Goal: Information Seeking & Learning: Learn about a topic

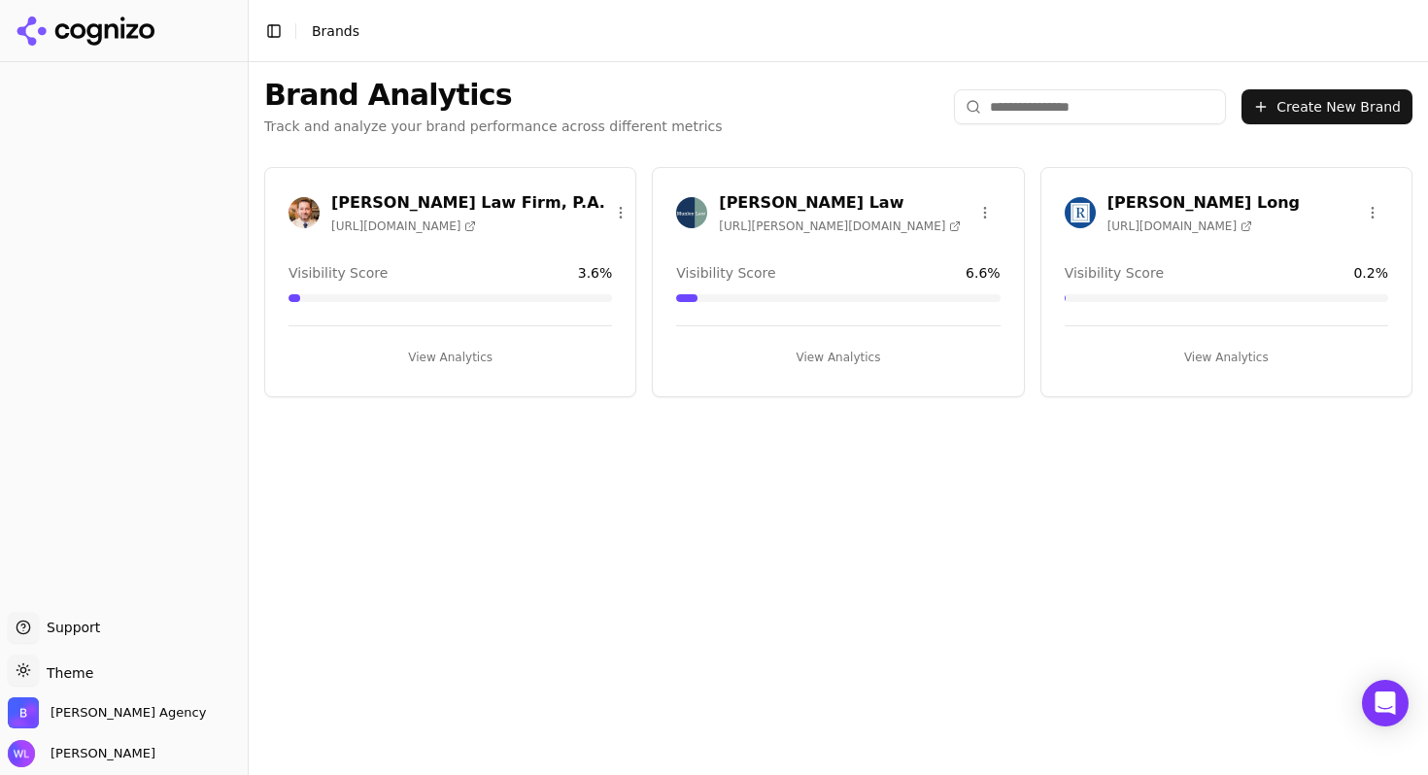
click at [784, 197] on h3 "[PERSON_NAME] Law" at bounding box center [840, 202] width 242 height 23
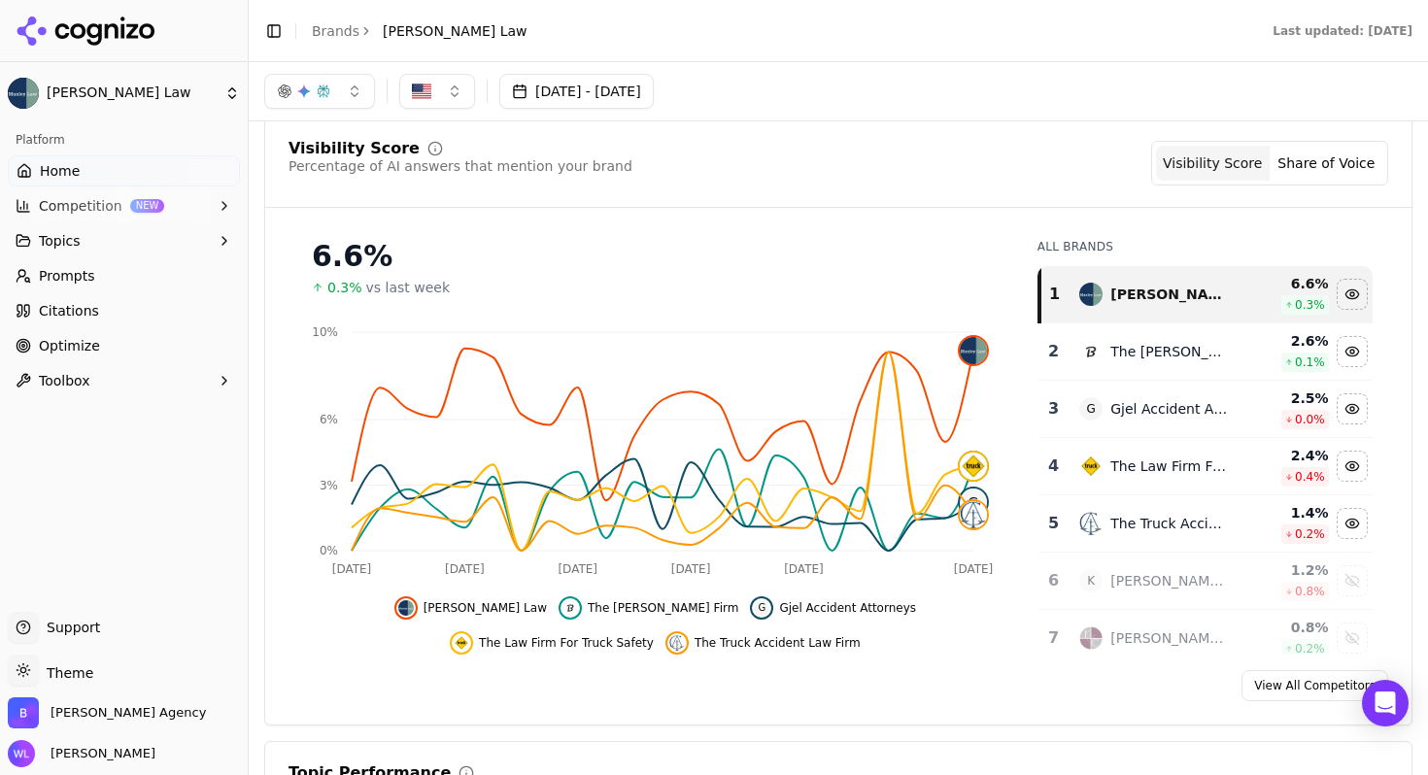
scroll to position [70, 0]
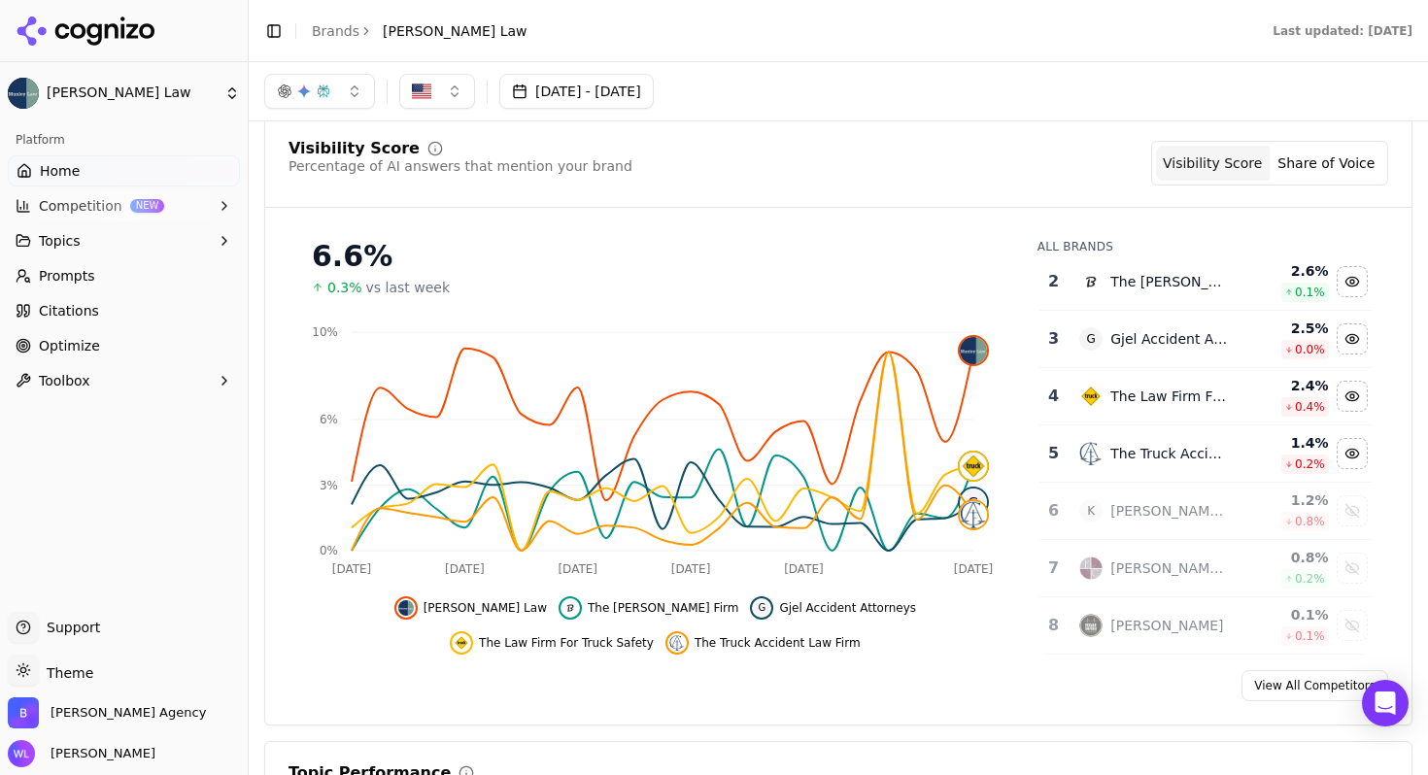
click at [1338, 562] on div "Show fellerman & ciarimboli data" at bounding box center [1352, 568] width 29 height 29
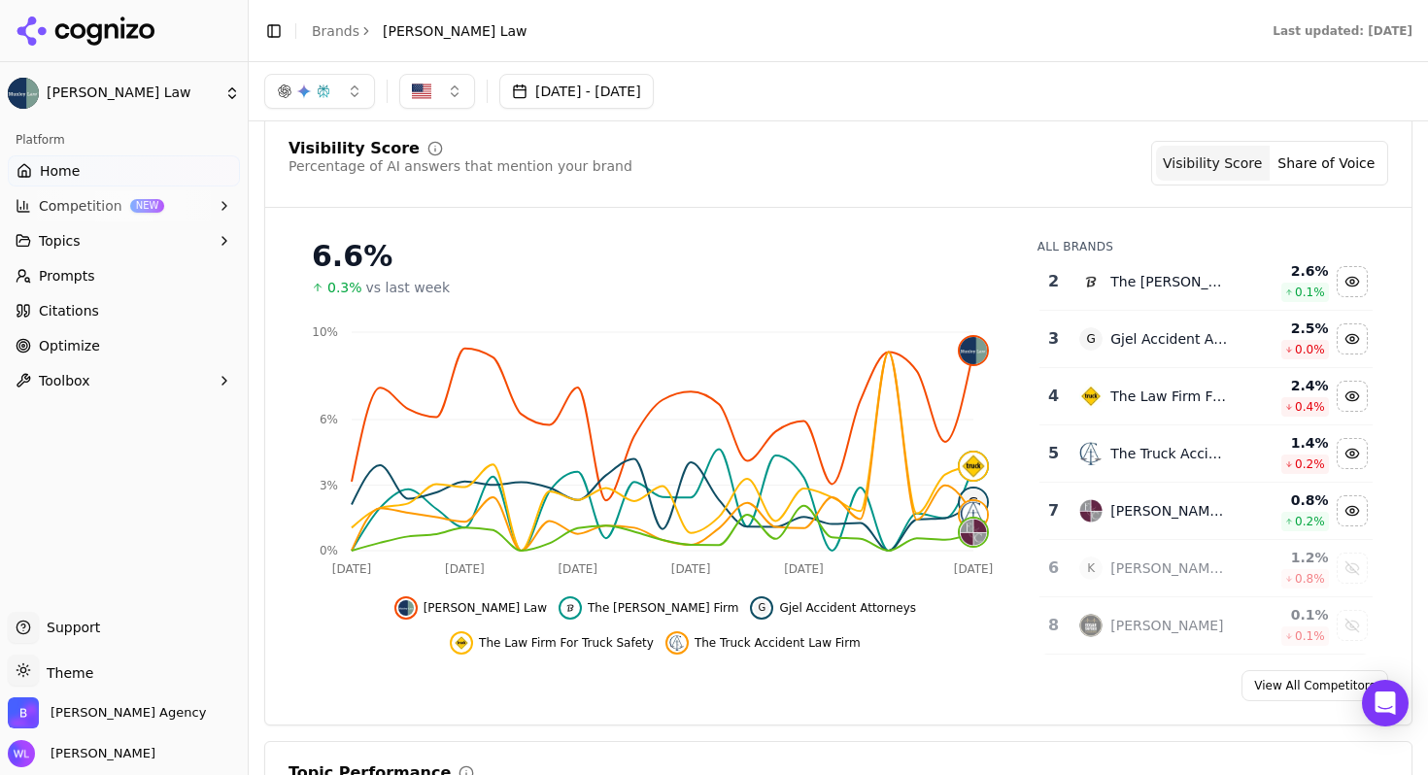
click at [1338, 455] on div "Hide the truck accident law firm data" at bounding box center [1352, 453] width 29 height 29
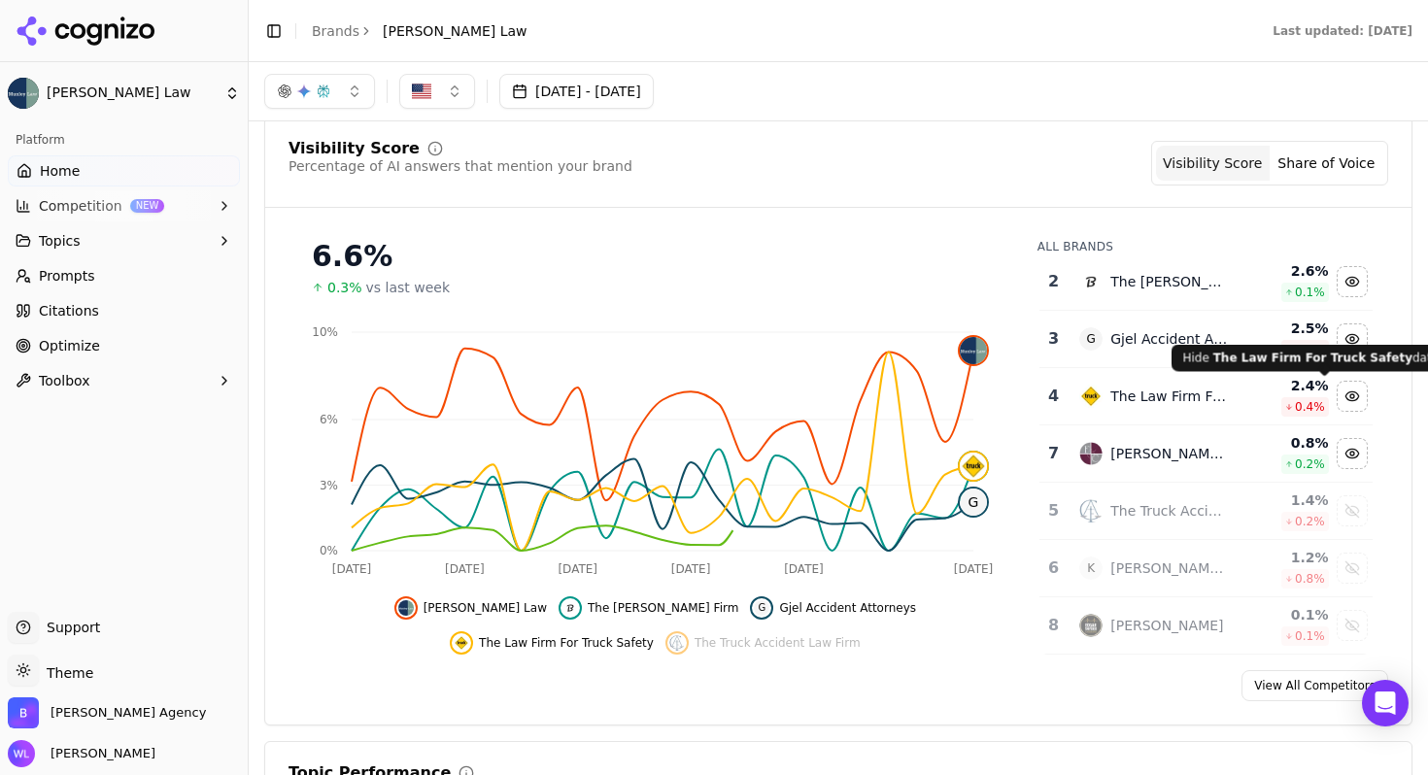
click at [1338, 399] on div "Hide the law firm for truck safety data" at bounding box center [1352, 396] width 29 height 29
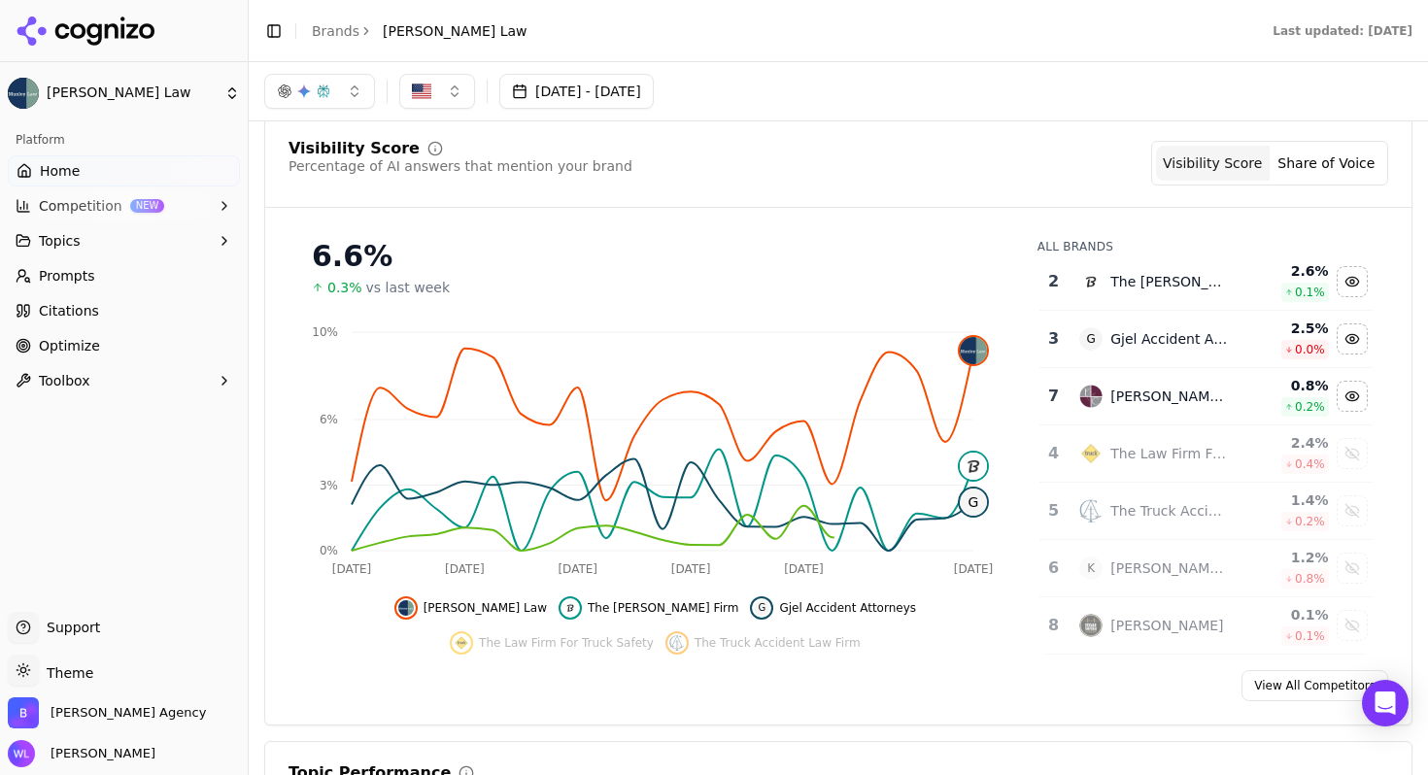
click at [1338, 349] on div "Hide gjel accident attorneys data" at bounding box center [1352, 339] width 29 height 29
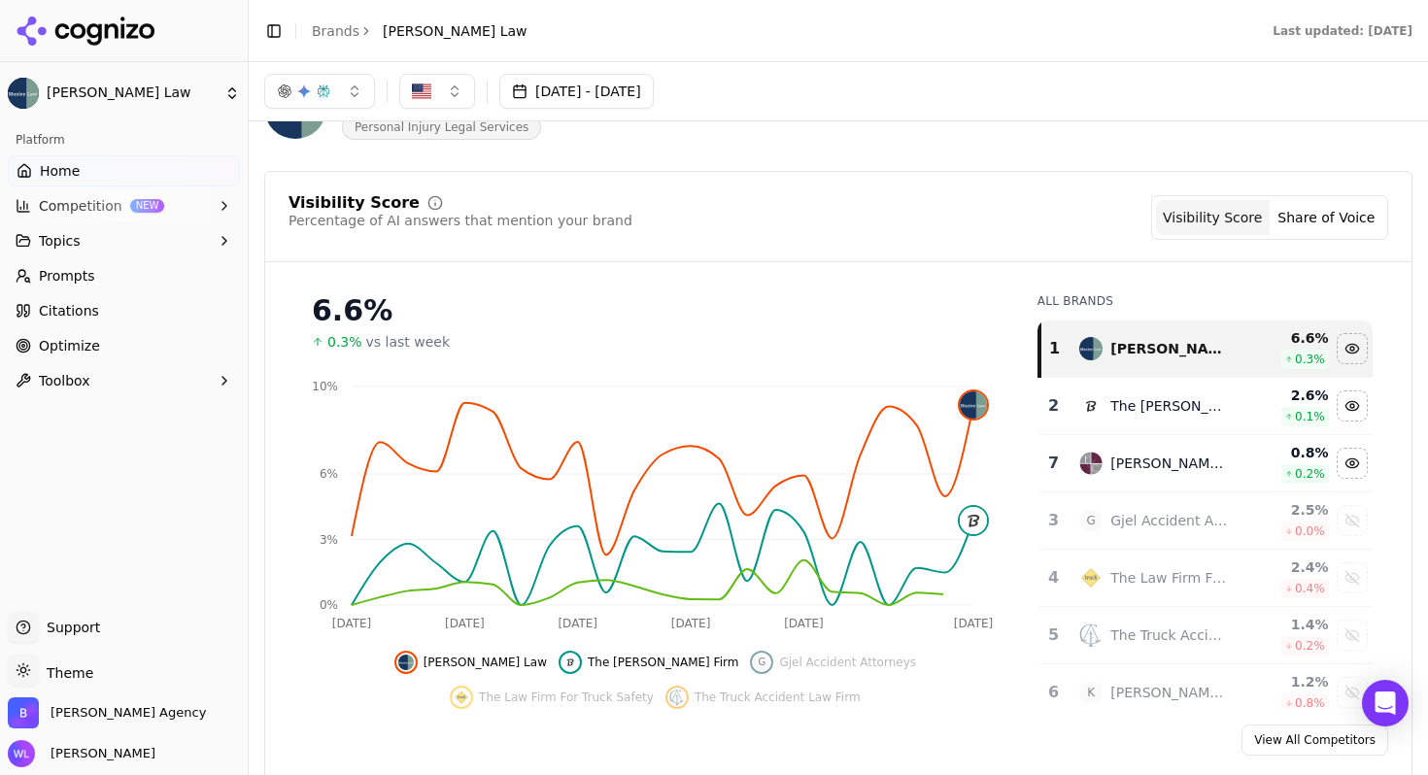
scroll to position [0, 0]
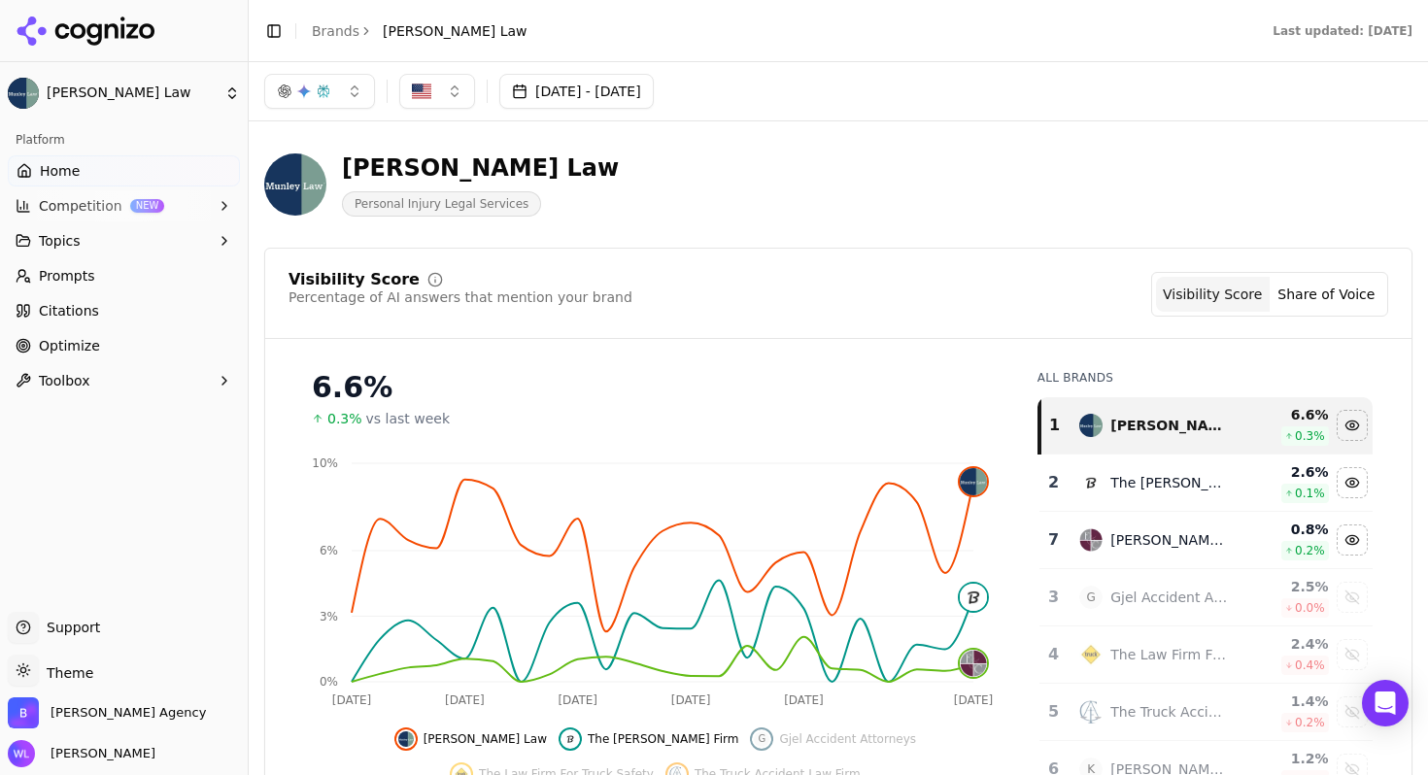
click at [1338, 479] on div "Hide the levin firm data" at bounding box center [1352, 482] width 29 height 29
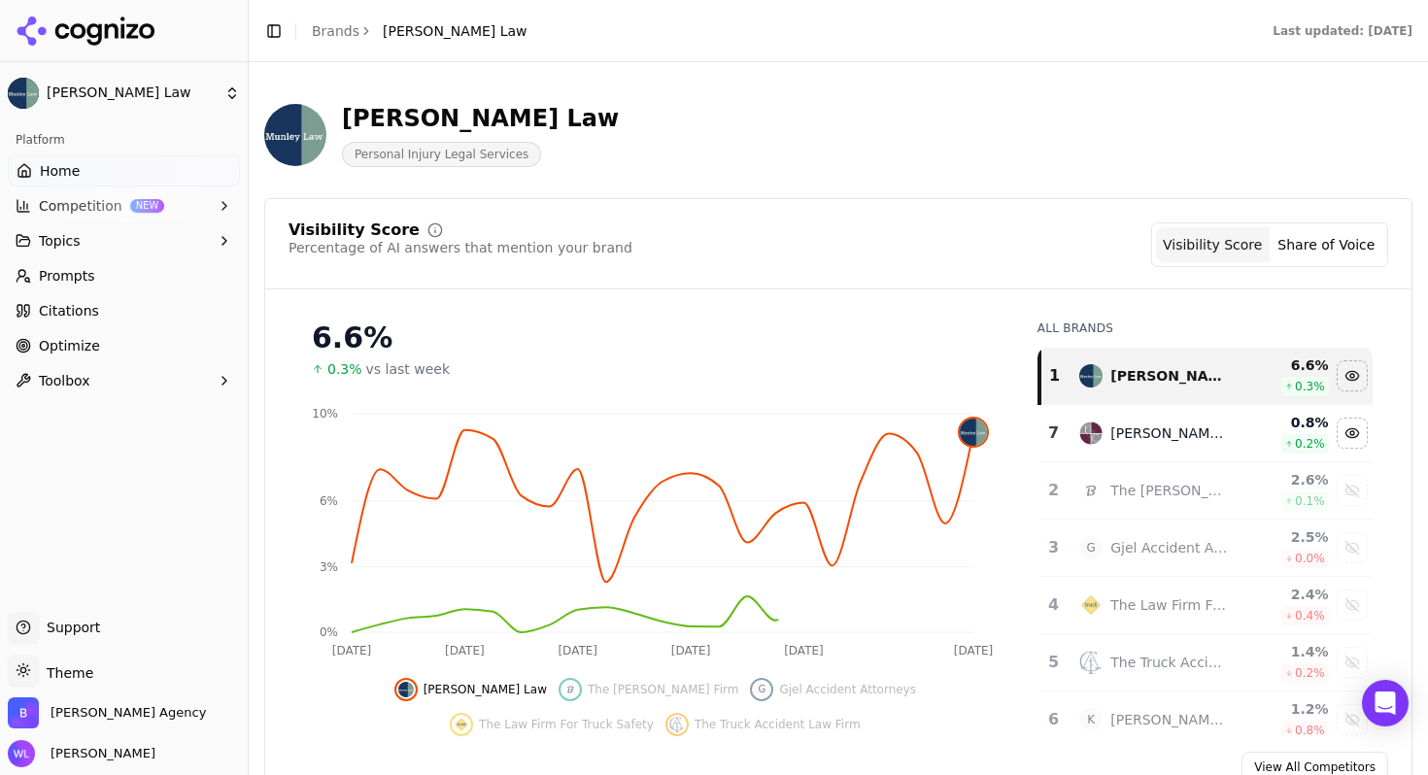
scroll to position [155, 0]
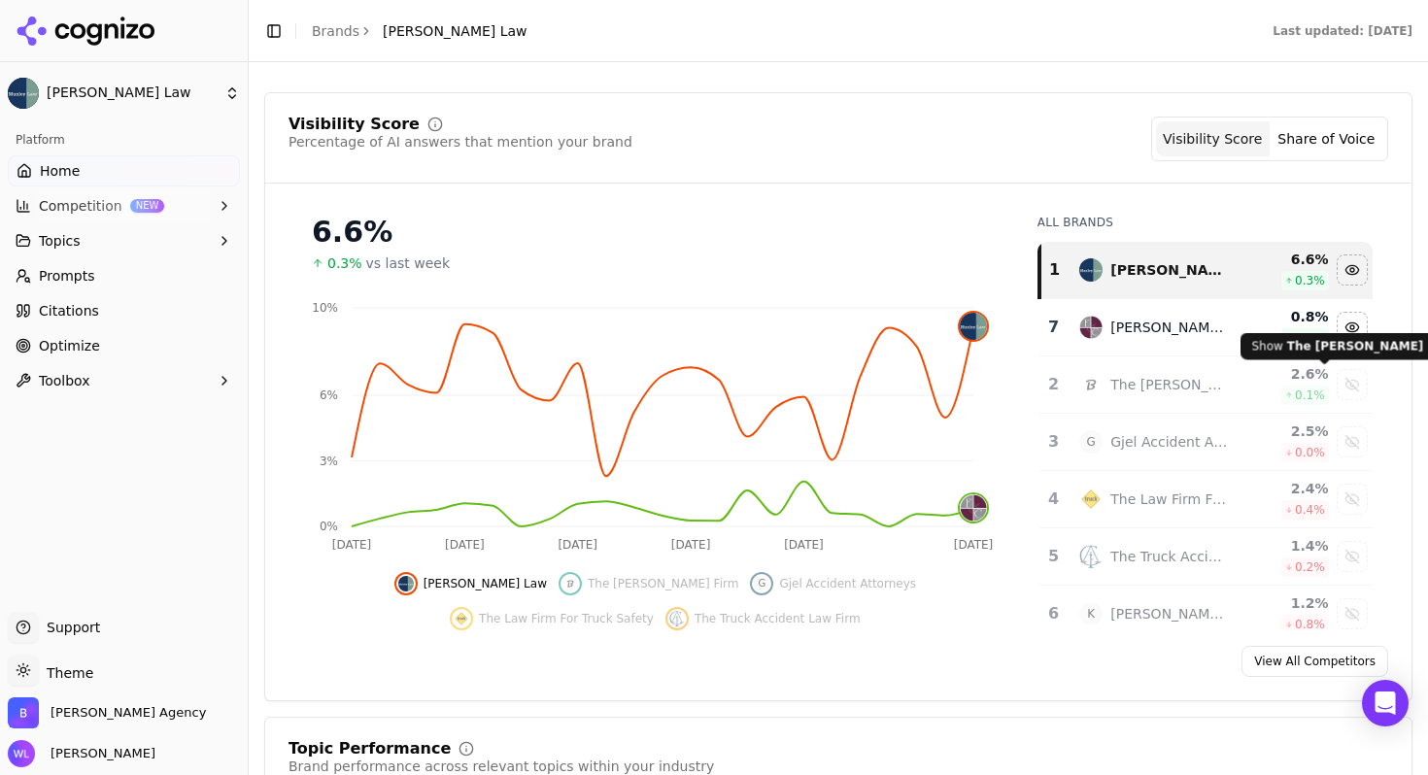
click at [1338, 389] on div "Show the levin firm data" at bounding box center [1352, 384] width 29 height 29
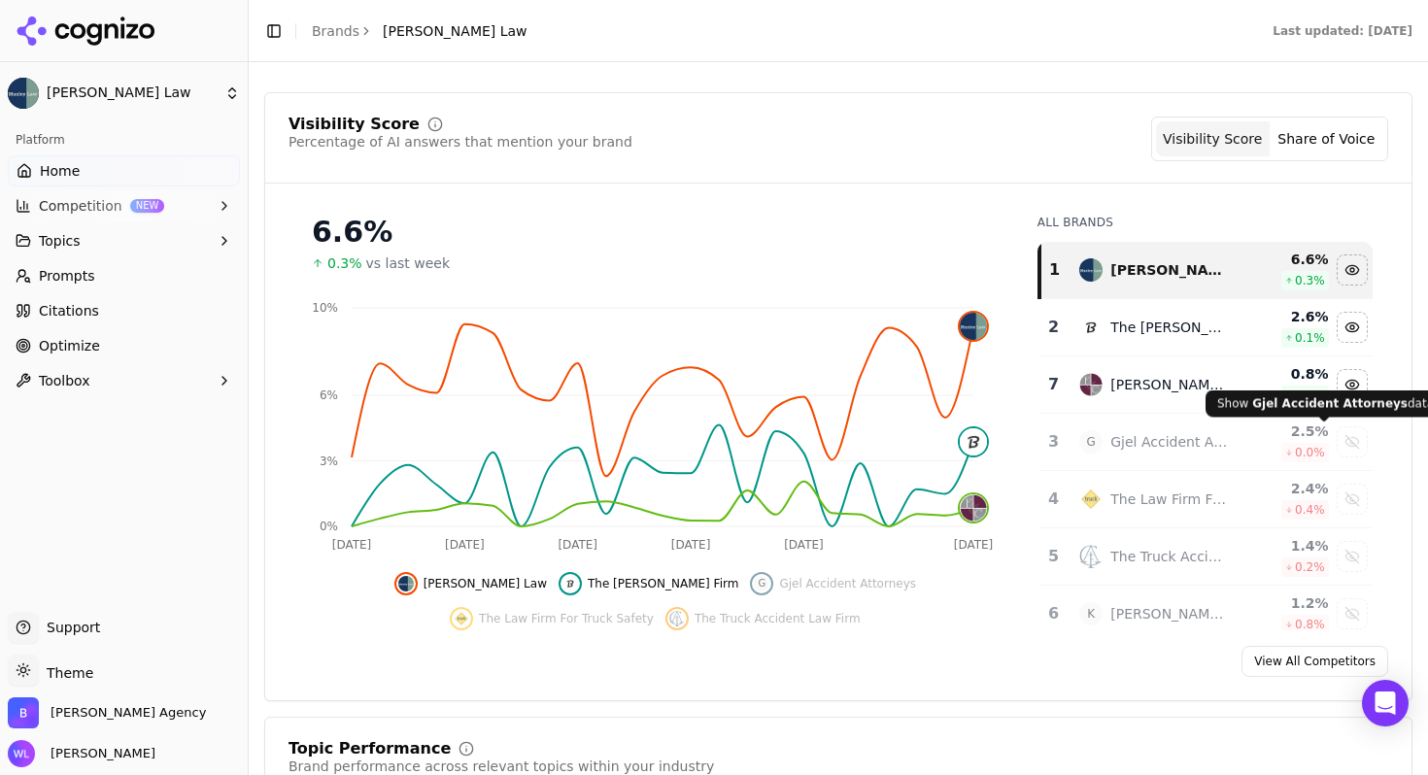
click at [1337, 436] on button "Show gjel accident attorneys data" at bounding box center [1352, 442] width 31 height 31
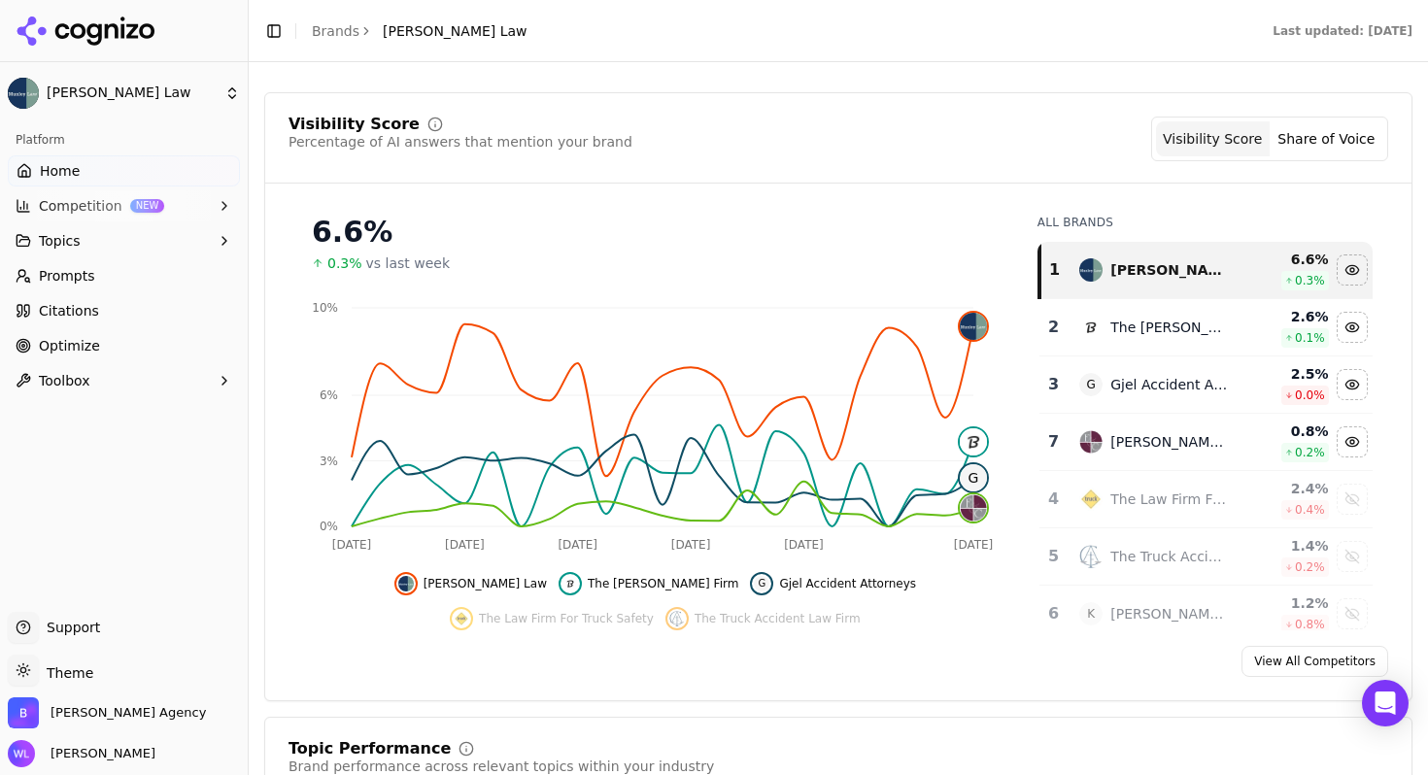
click at [1301, 488] on div "2.4 %" at bounding box center [1287, 488] width 85 height 19
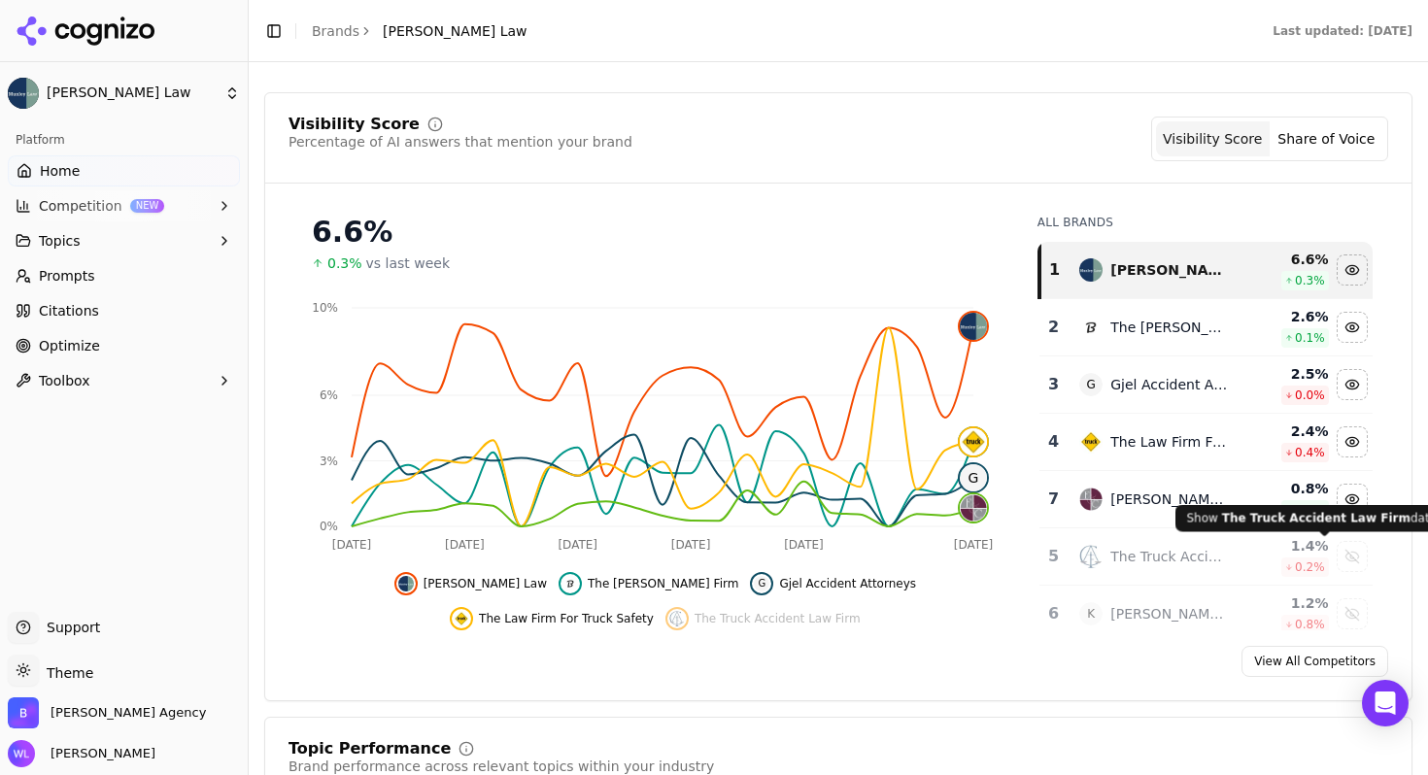
click at [1338, 549] on div "Show the truck accident law firm data" at bounding box center [1352, 556] width 29 height 29
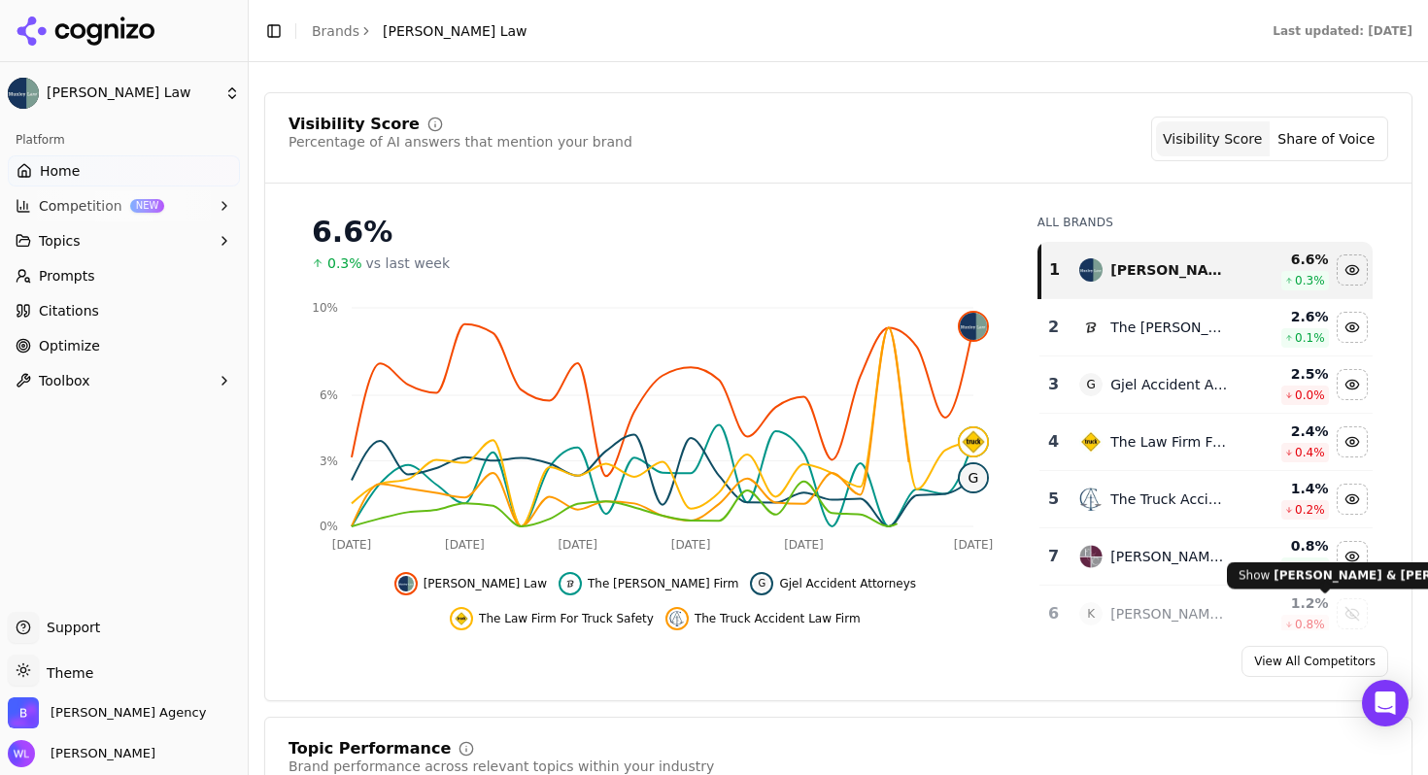
click at [1338, 606] on div "Show kline & specter, pc data" at bounding box center [1352, 614] width 29 height 29
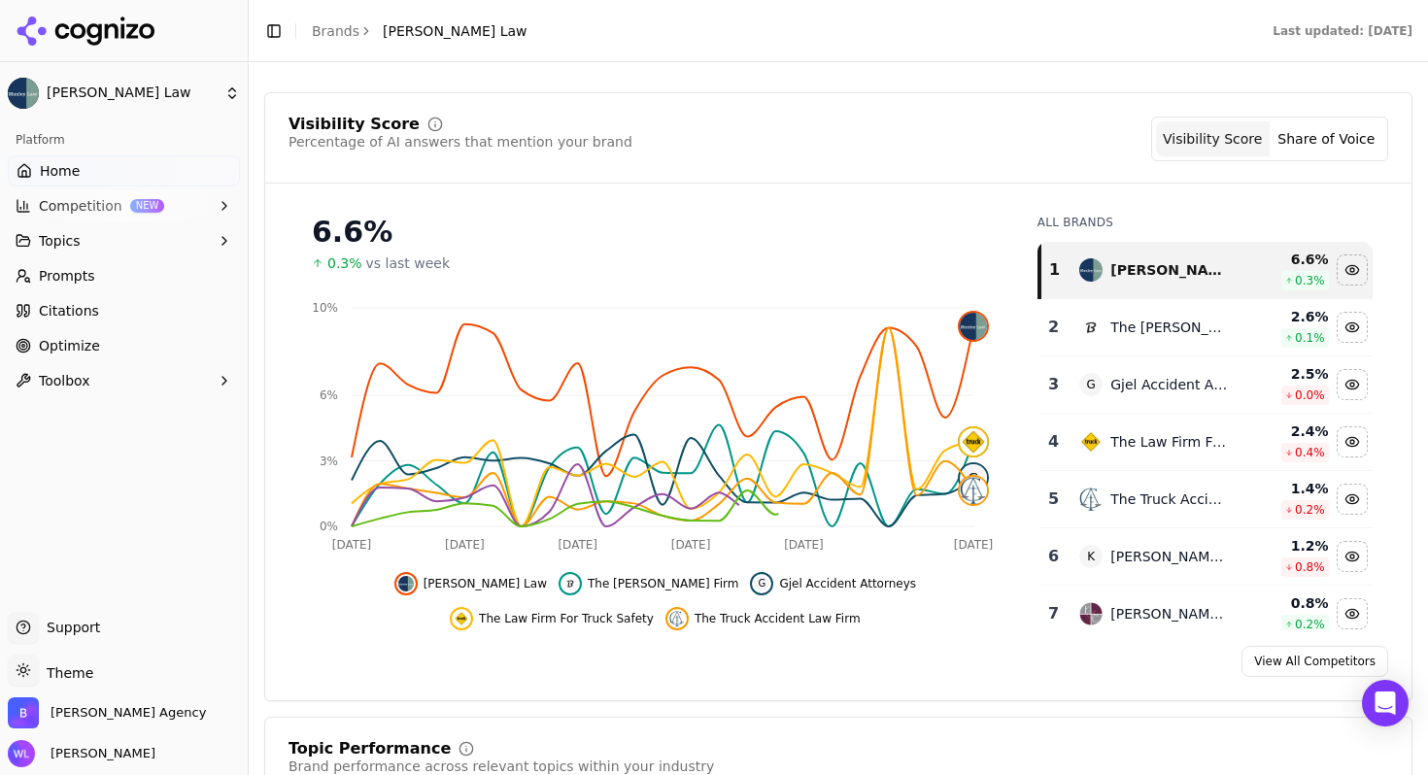
scroll to position [70, 0]
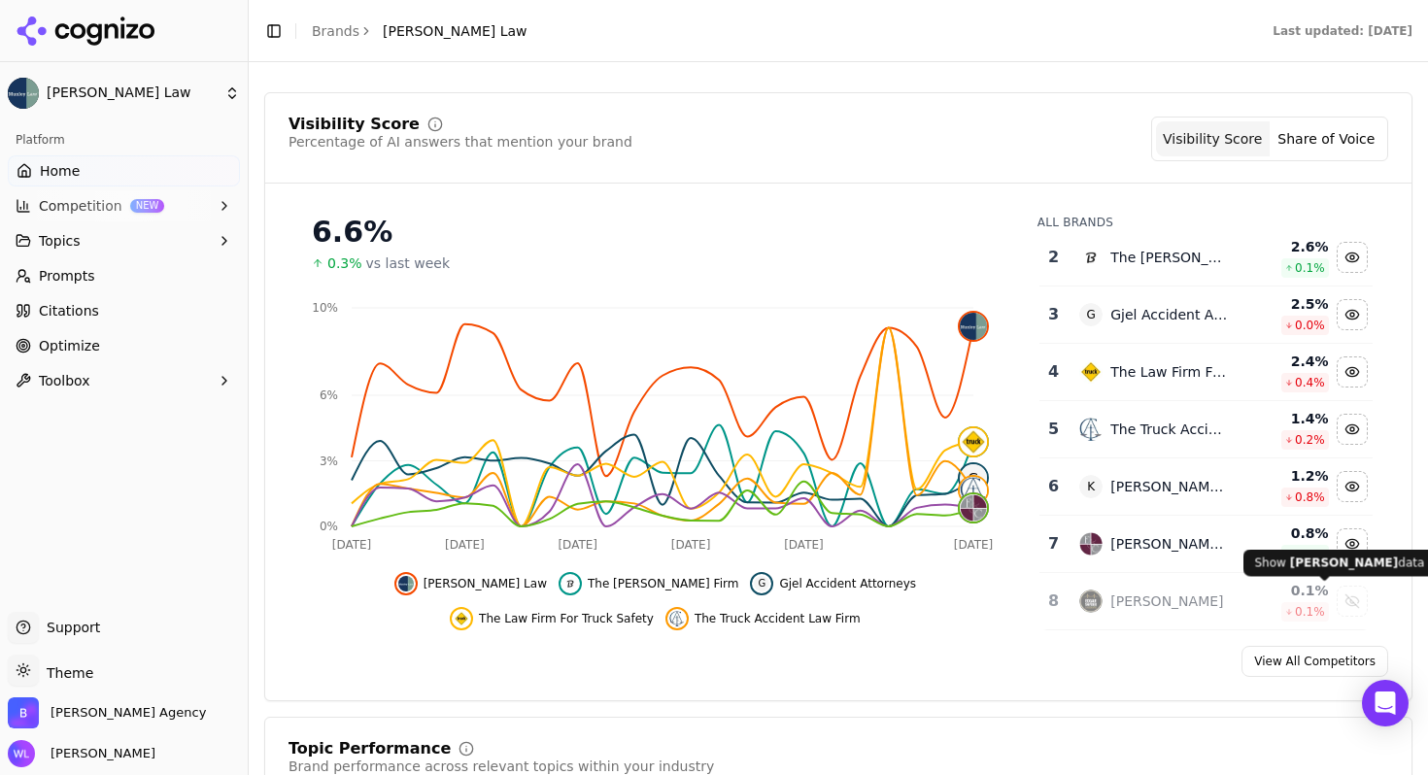
click at [1333, 589] on td "Data table" at bounding box center [1353, 601] width 40 height 57
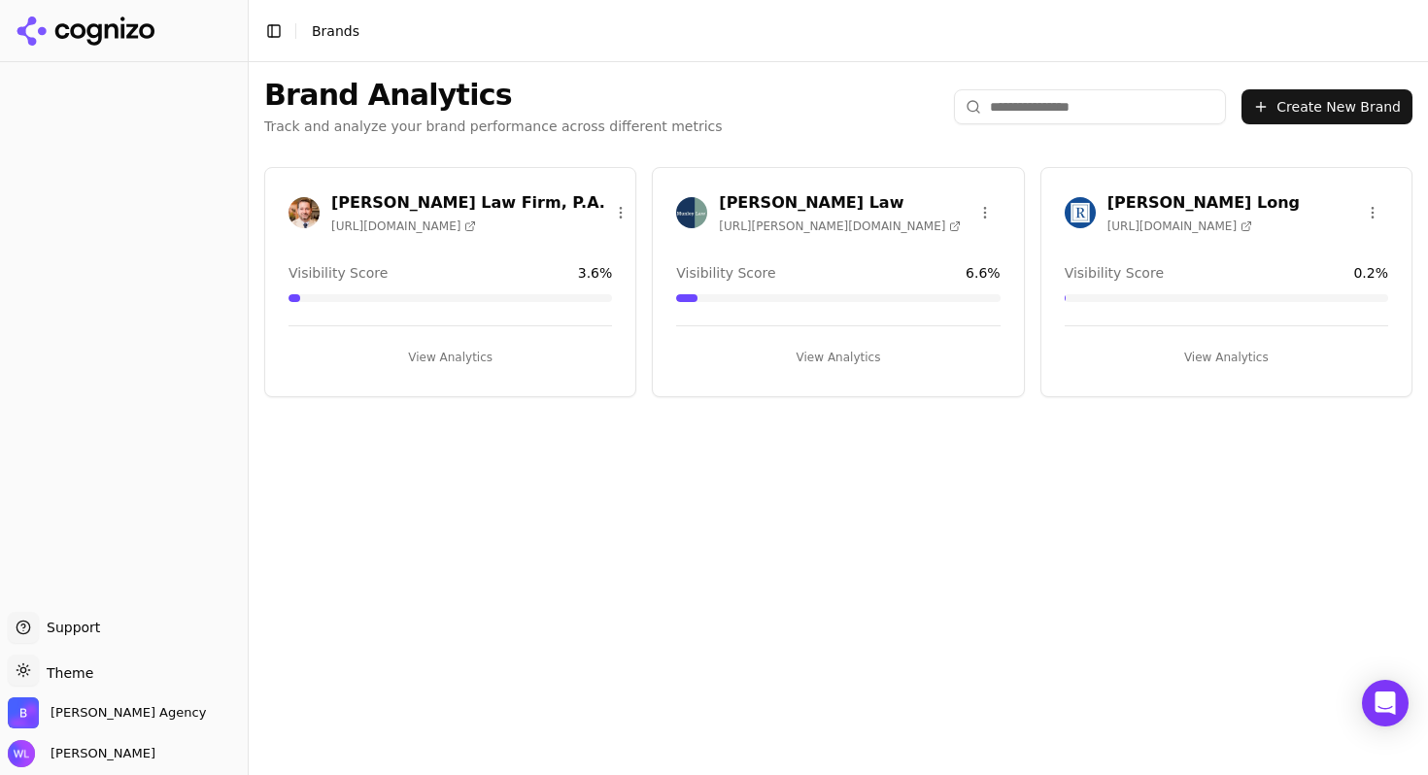
click at [800, 207] on h3 "[PERSON_NAME] Law" at bounding box center [840, 202] width 242 height 23
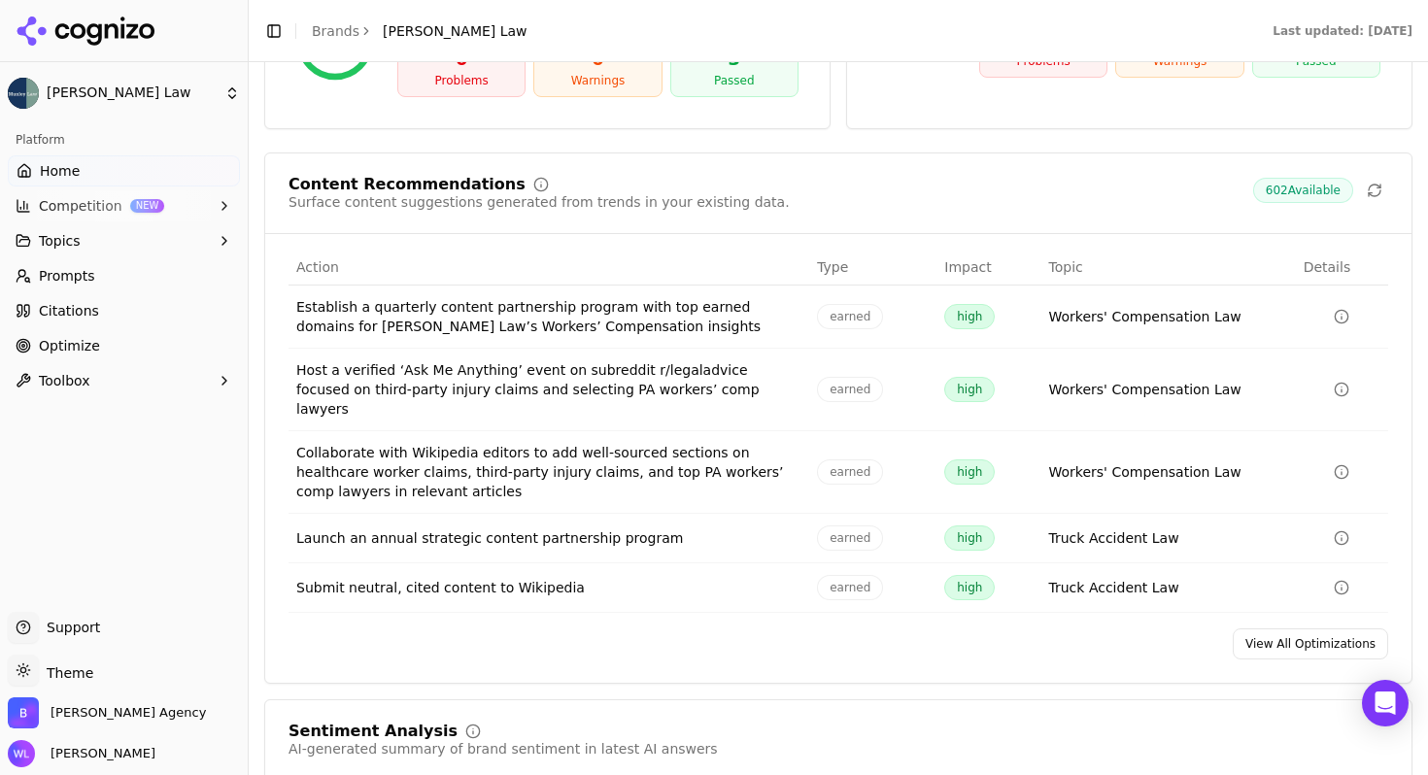
scroll to position [2707, 0]
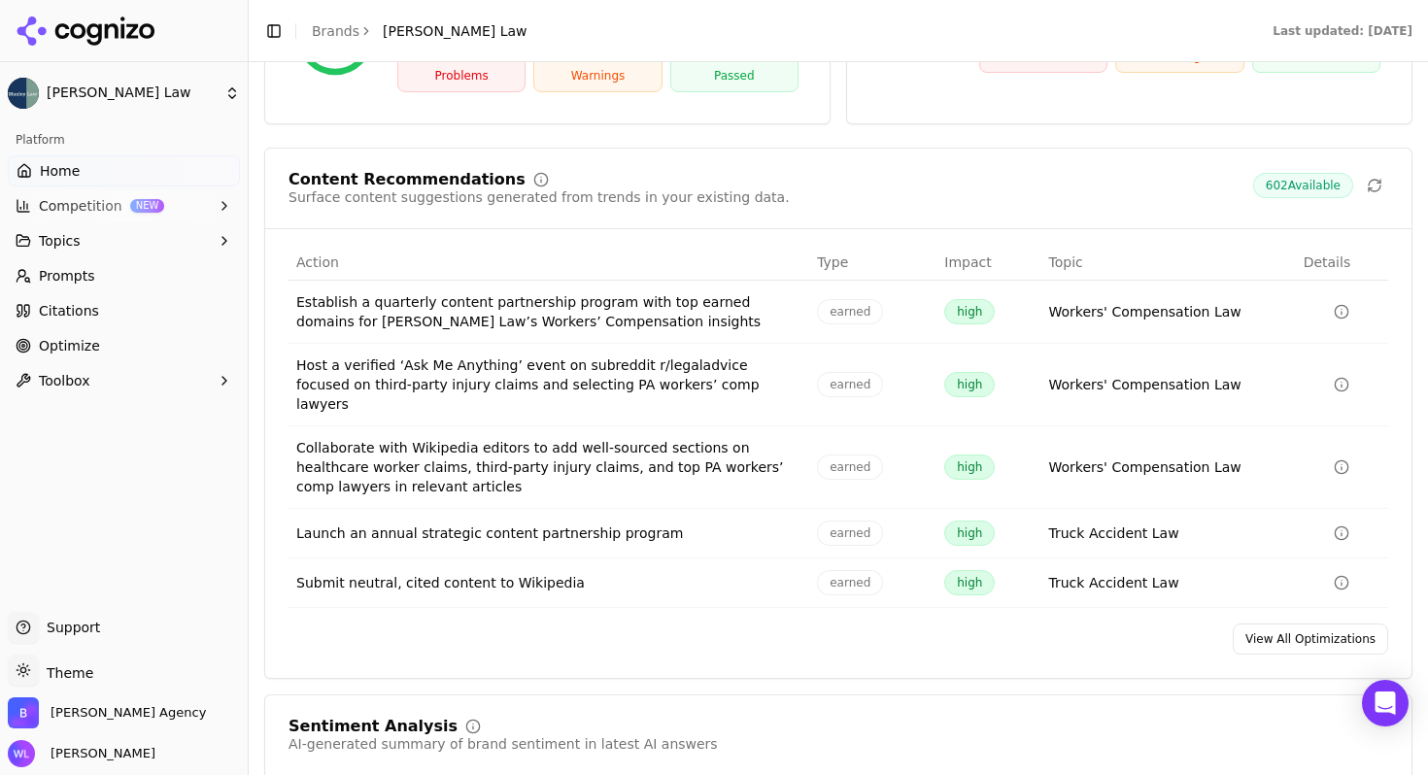
click at [1334, 575] on icon "Data table" at bounding box center [1342, 583] width 16 height 16
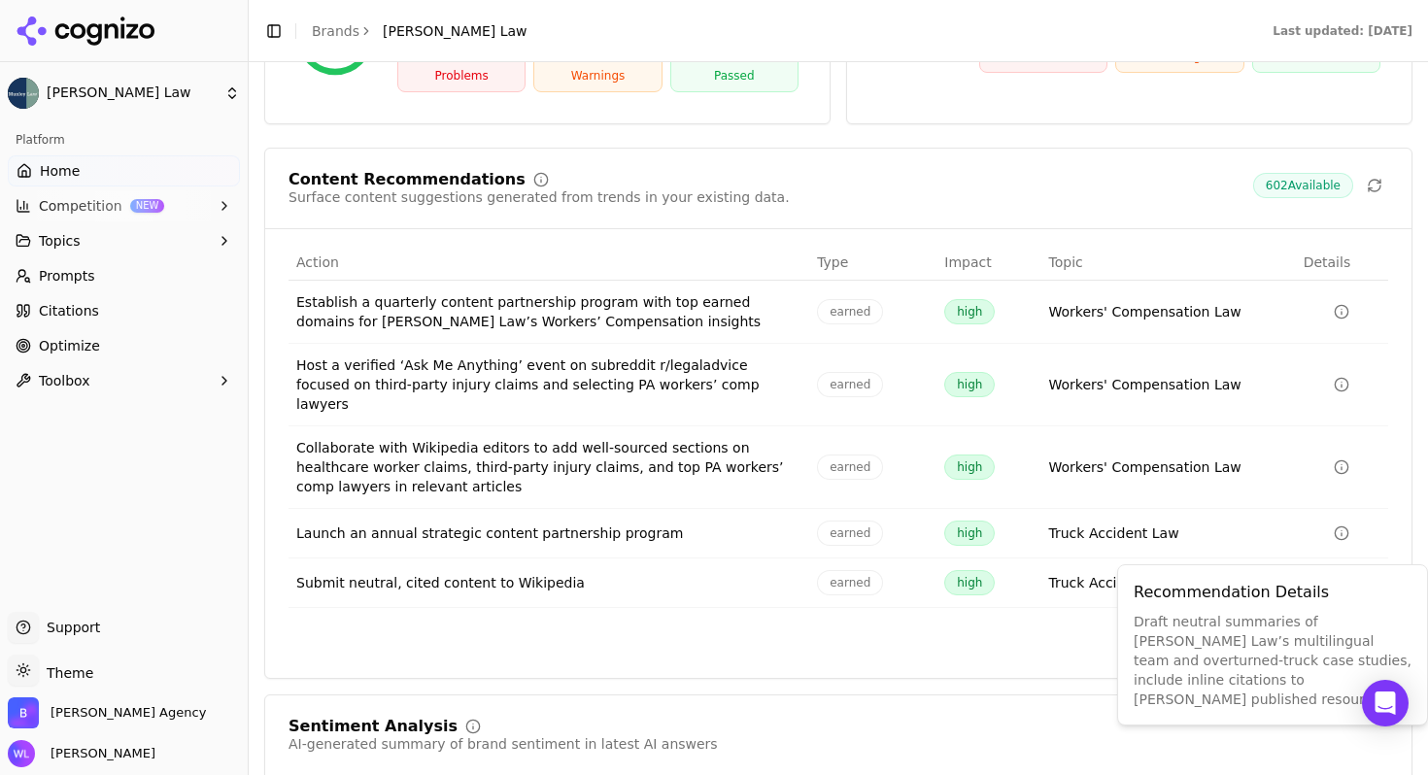
click at [1003, 559] on td "high" at bounding box center [989, 584] width 104 height 50
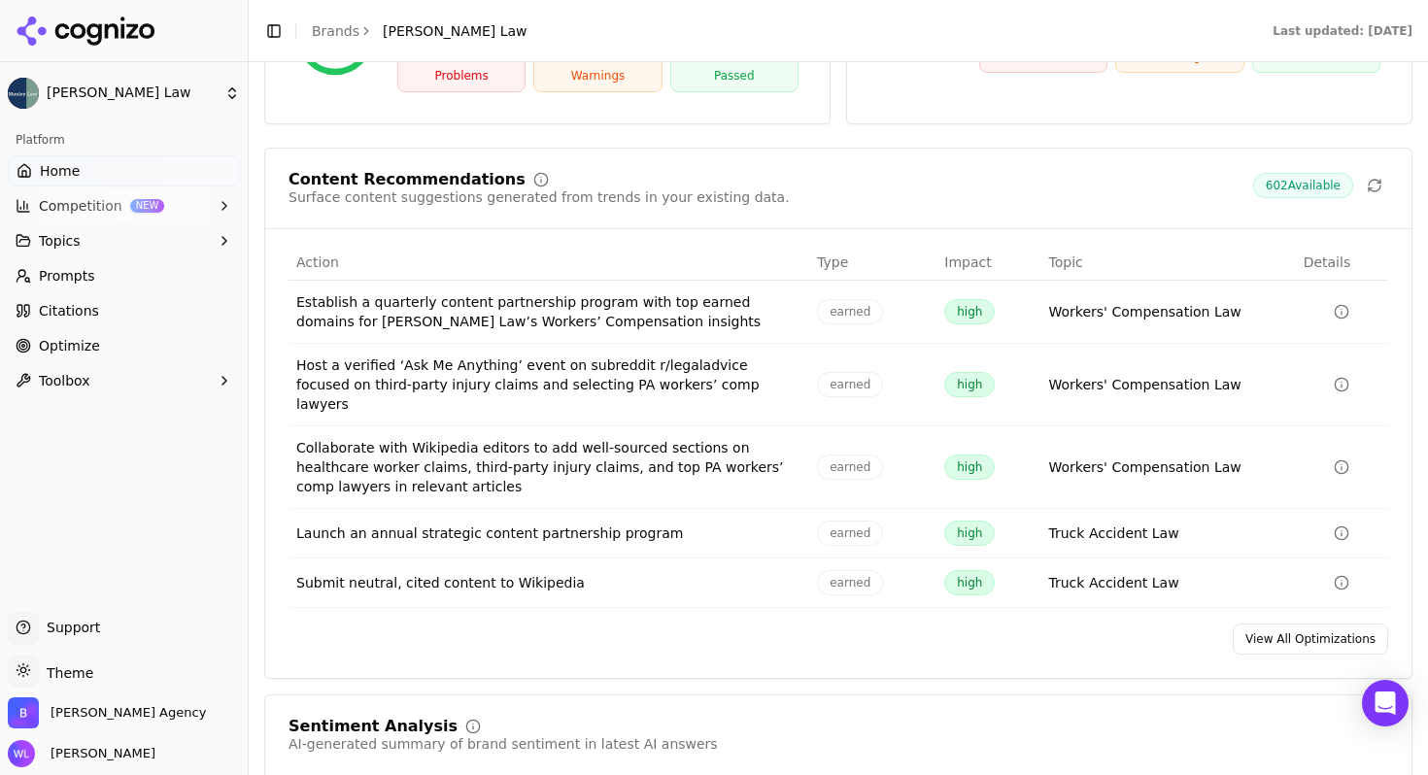
click at [1273, 624] on link "View All Optimizations" at bounding box center [1310, 639] width 155 height 31
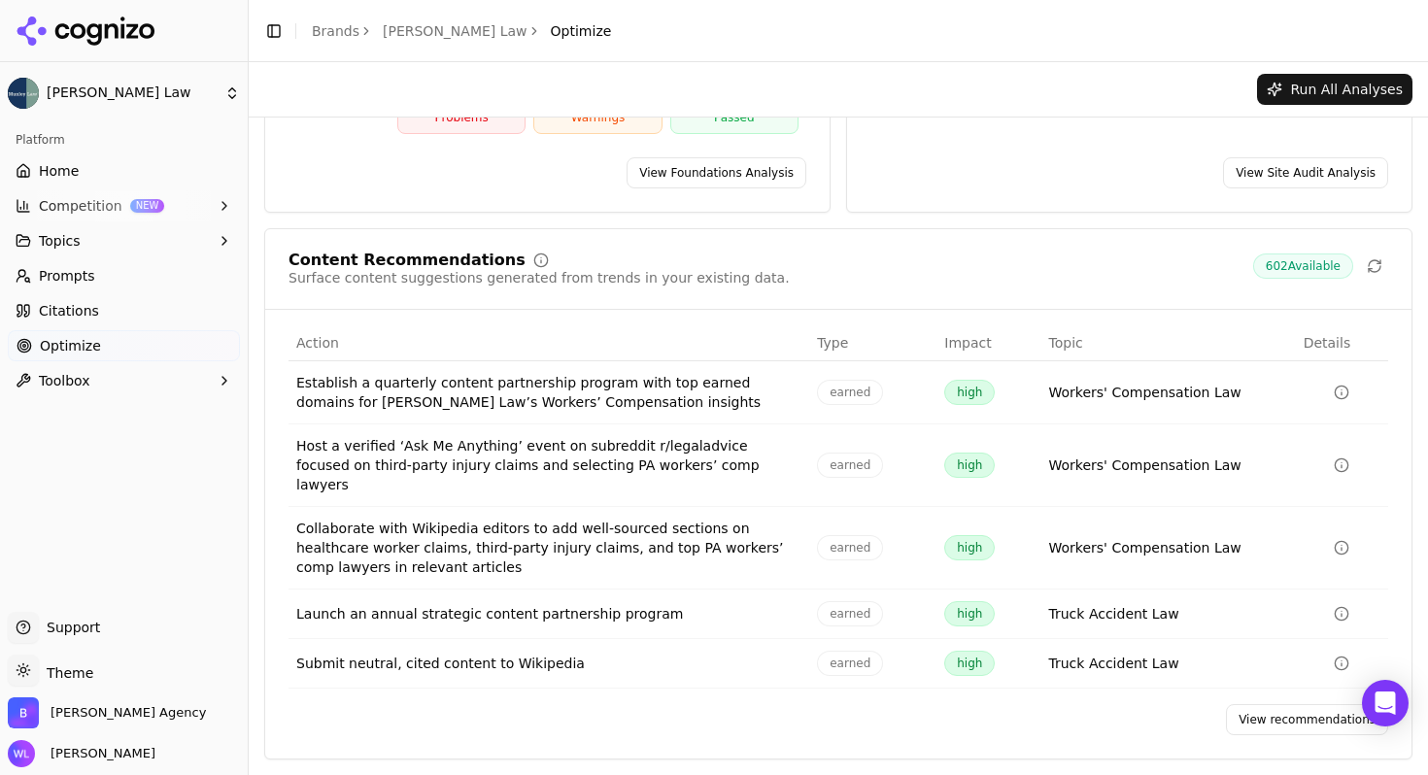
scroll to position [216, 0]
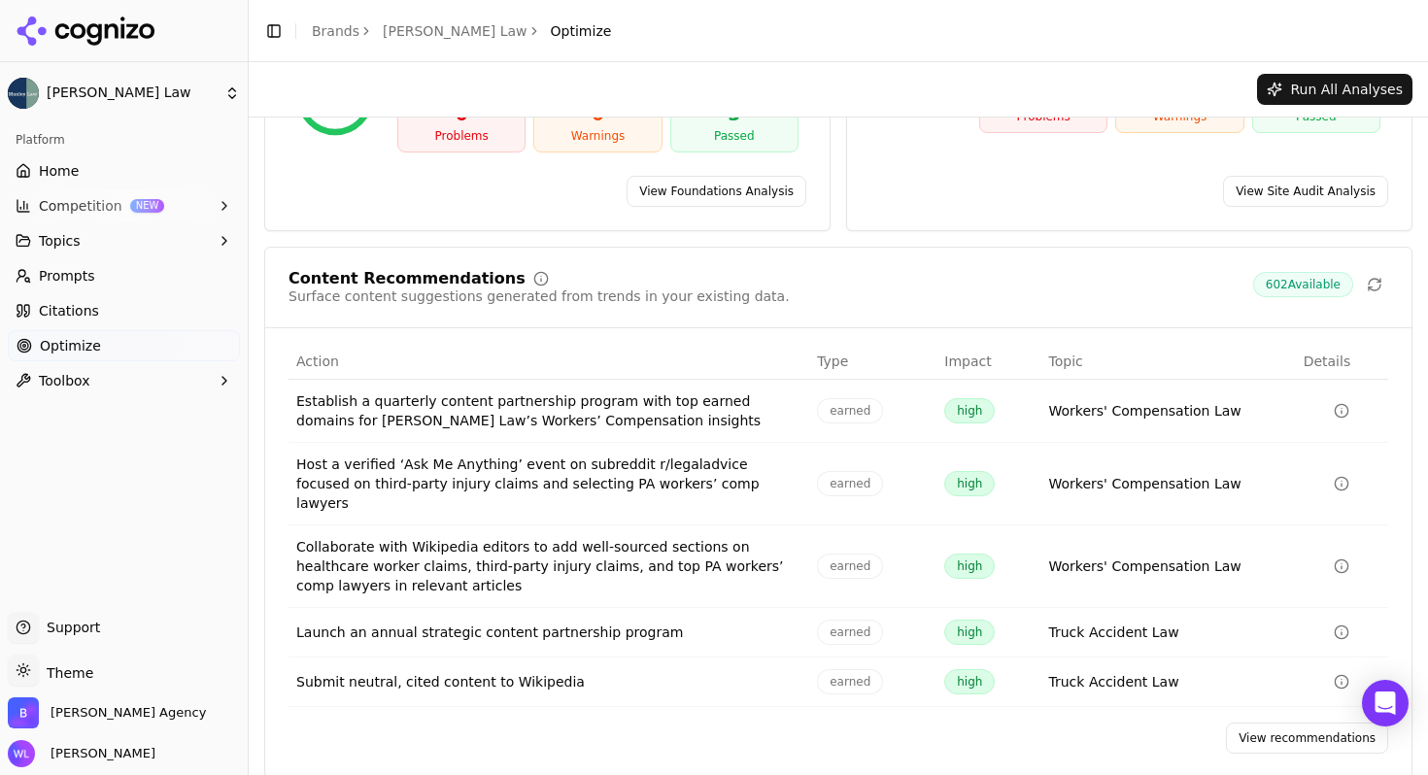
click at [1289, 724] on link "View recommendations" at bounding box center [1307, 738] width 162 height 31
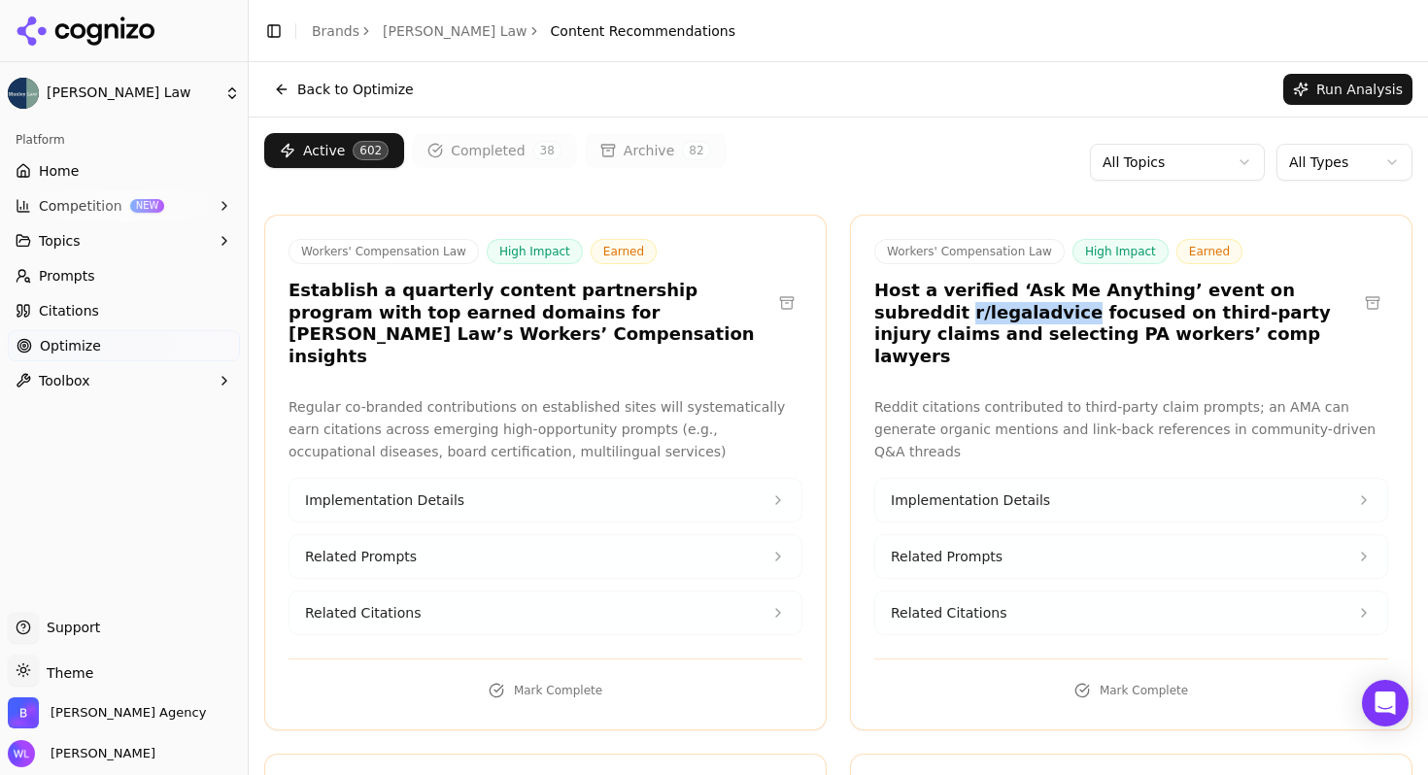
drag, startPoint x: 968, startPoint y: 315, endPoint x: 834, endPoint y: 322, distance: 134.3
copy h3 "r/legaladvice"
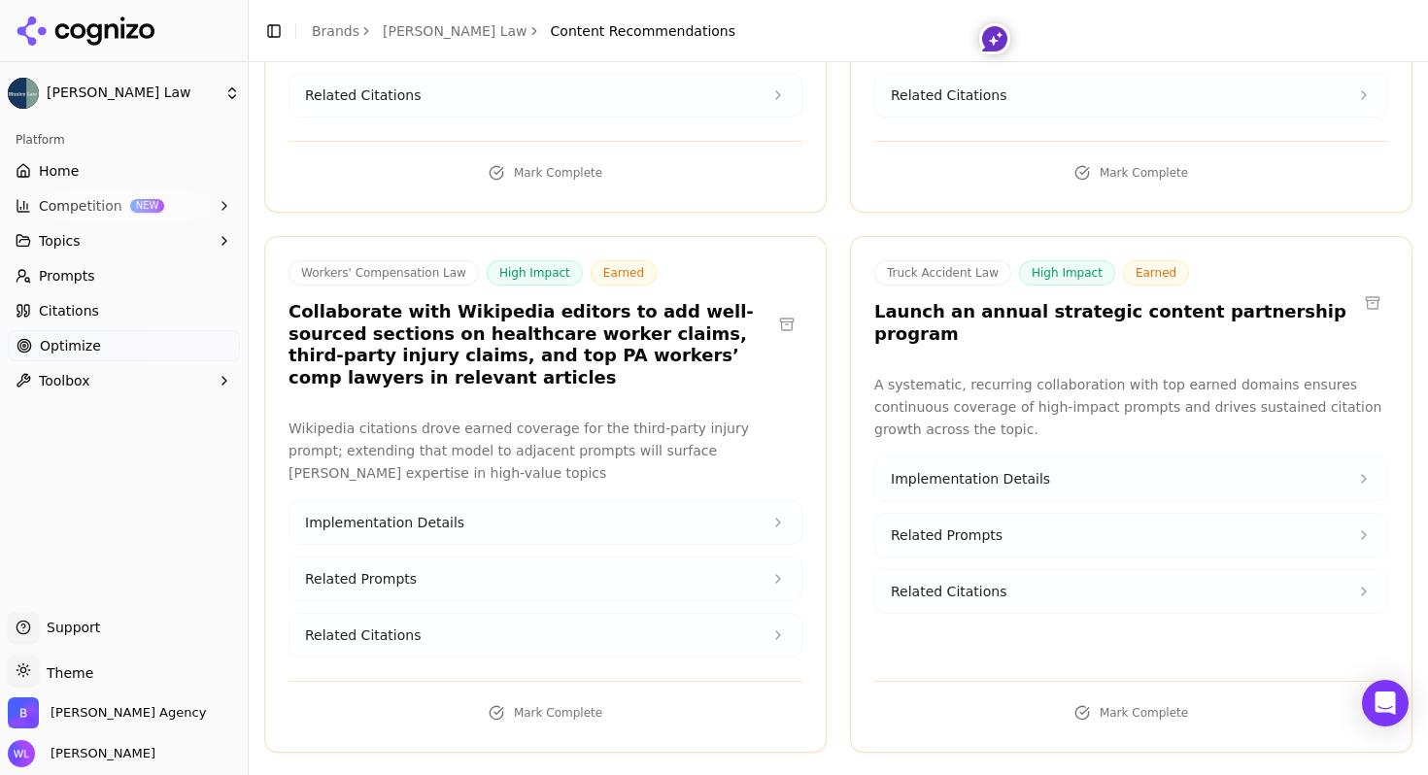
scroll to position [526, 0]
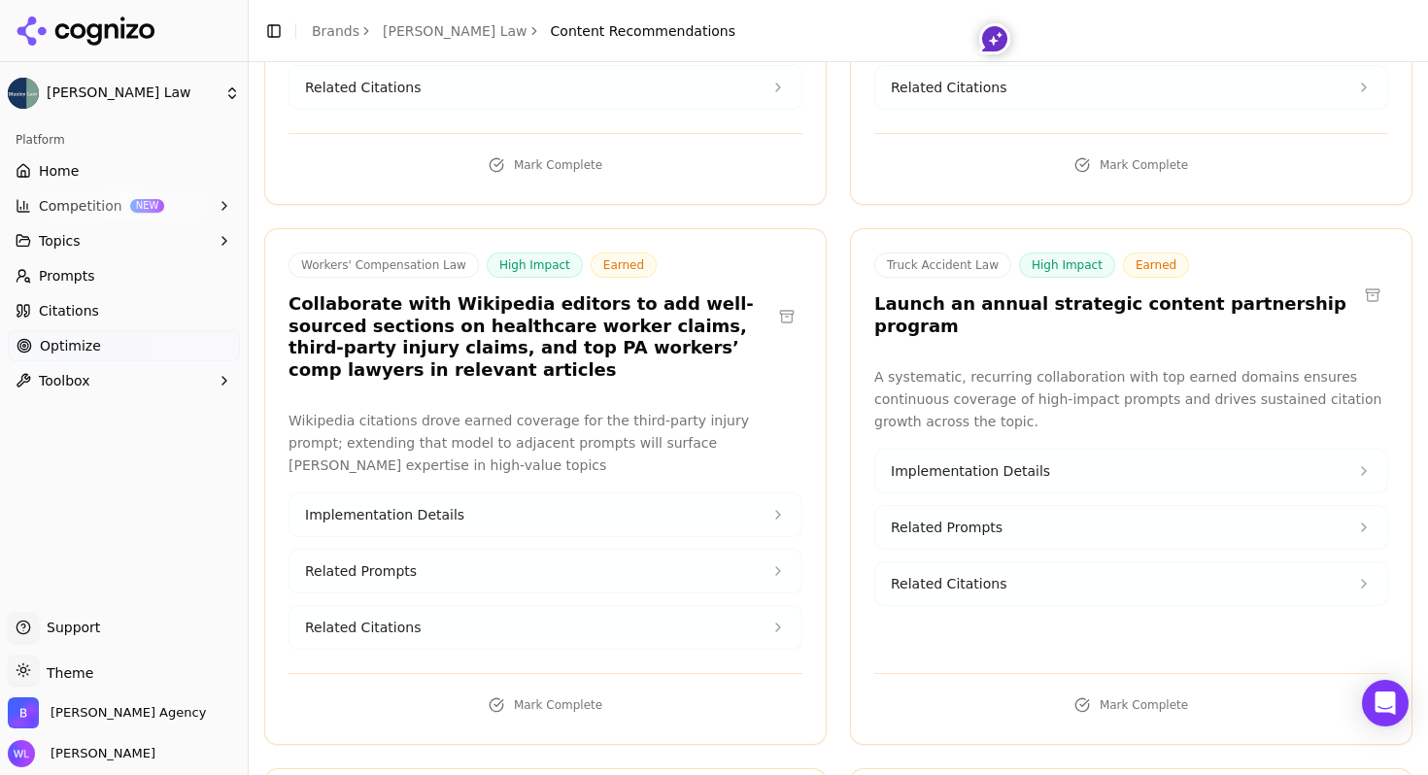
click at [1364, 450] on button "Implementation Details" at bounding box center [1131, 471] width 512 height 43
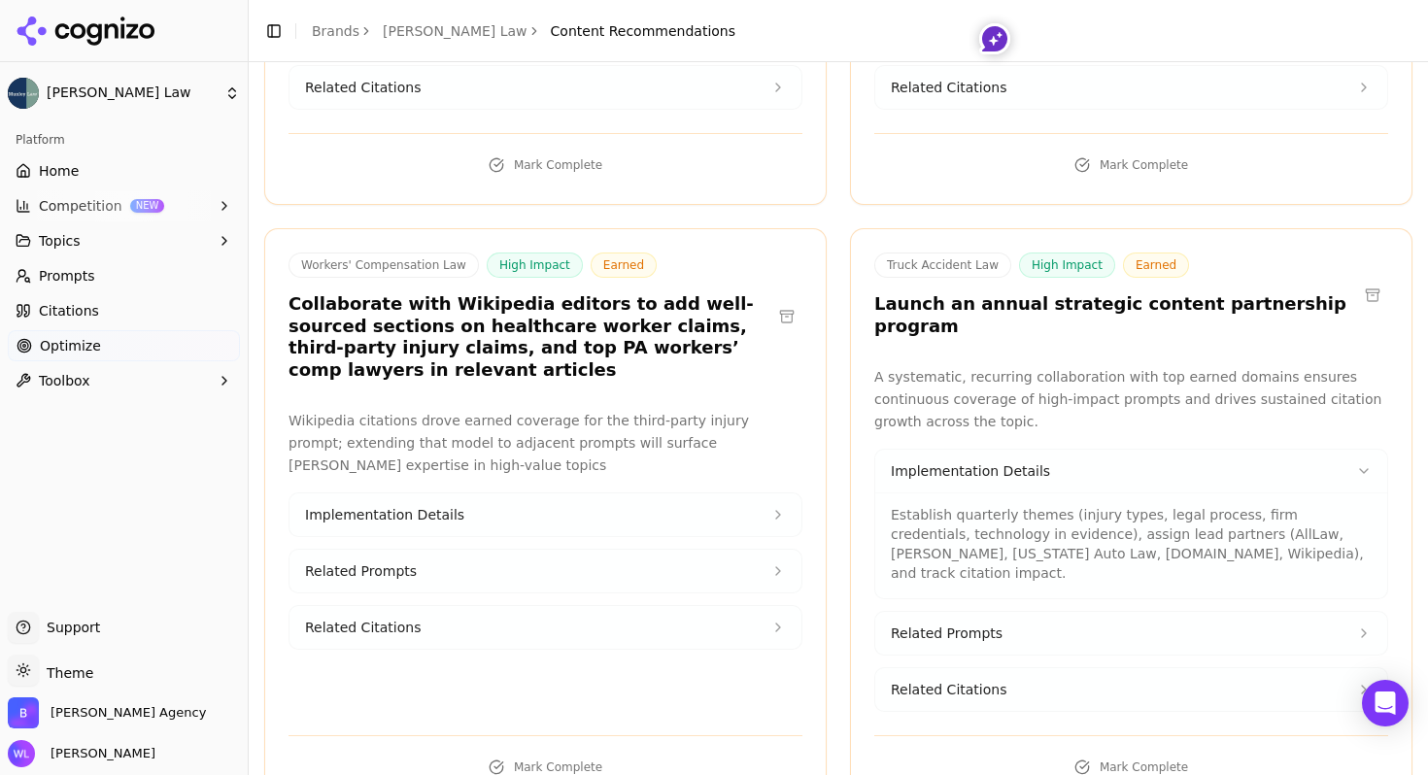
click at [1358, 612] on button "Related Prompts" at bounding box center [1131, 633] width 512 height 43
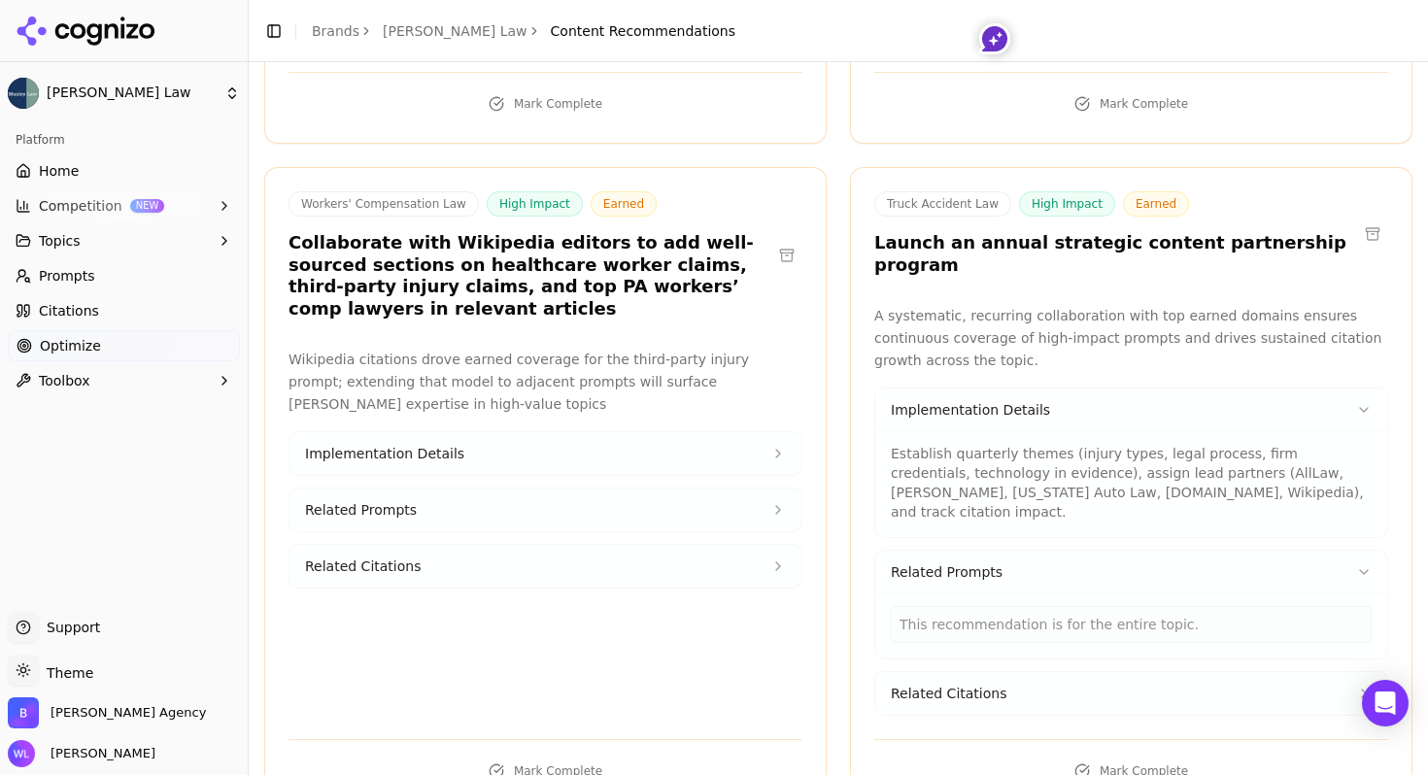
scroll to position [600, 0]
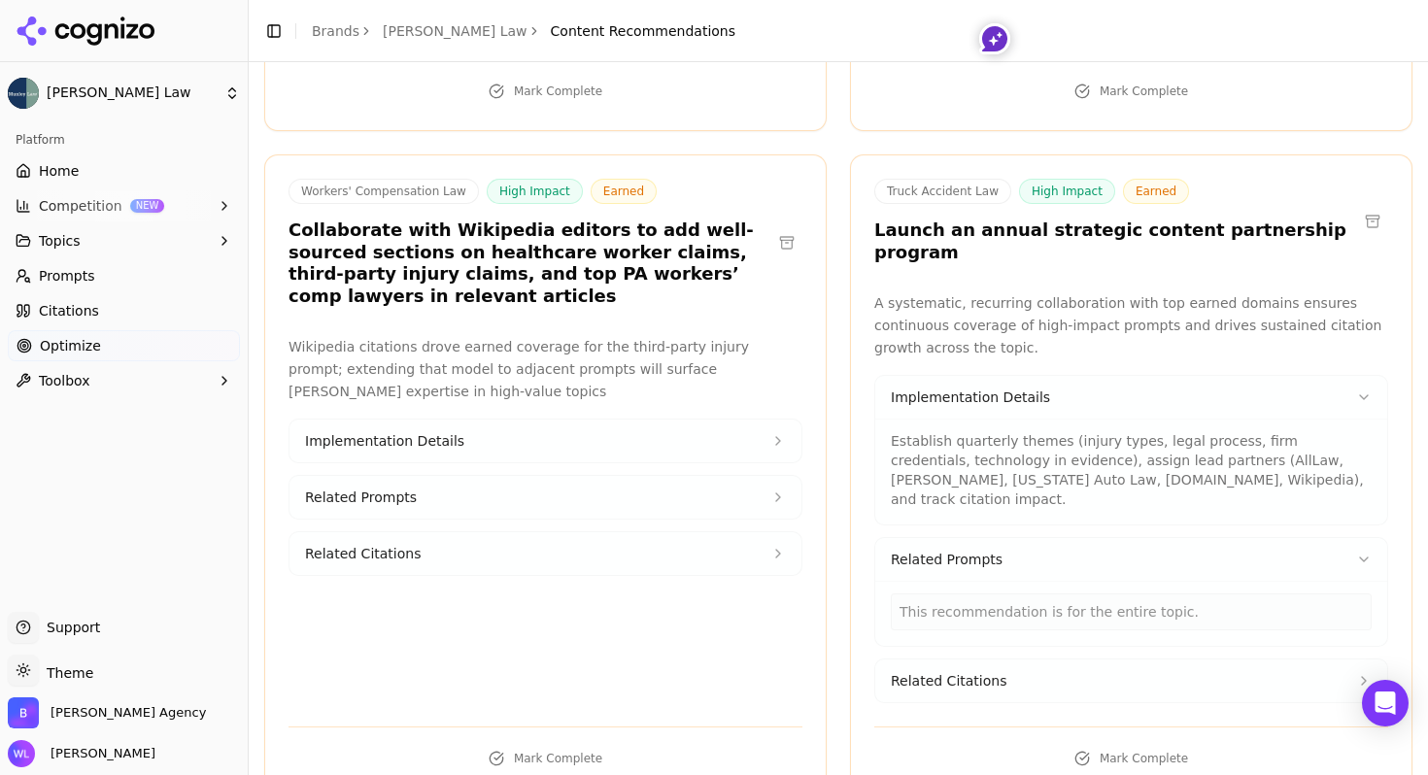
click at [1356, 660] on button "Related Citations" at bounding box center [1131, 681] width 512 height 43
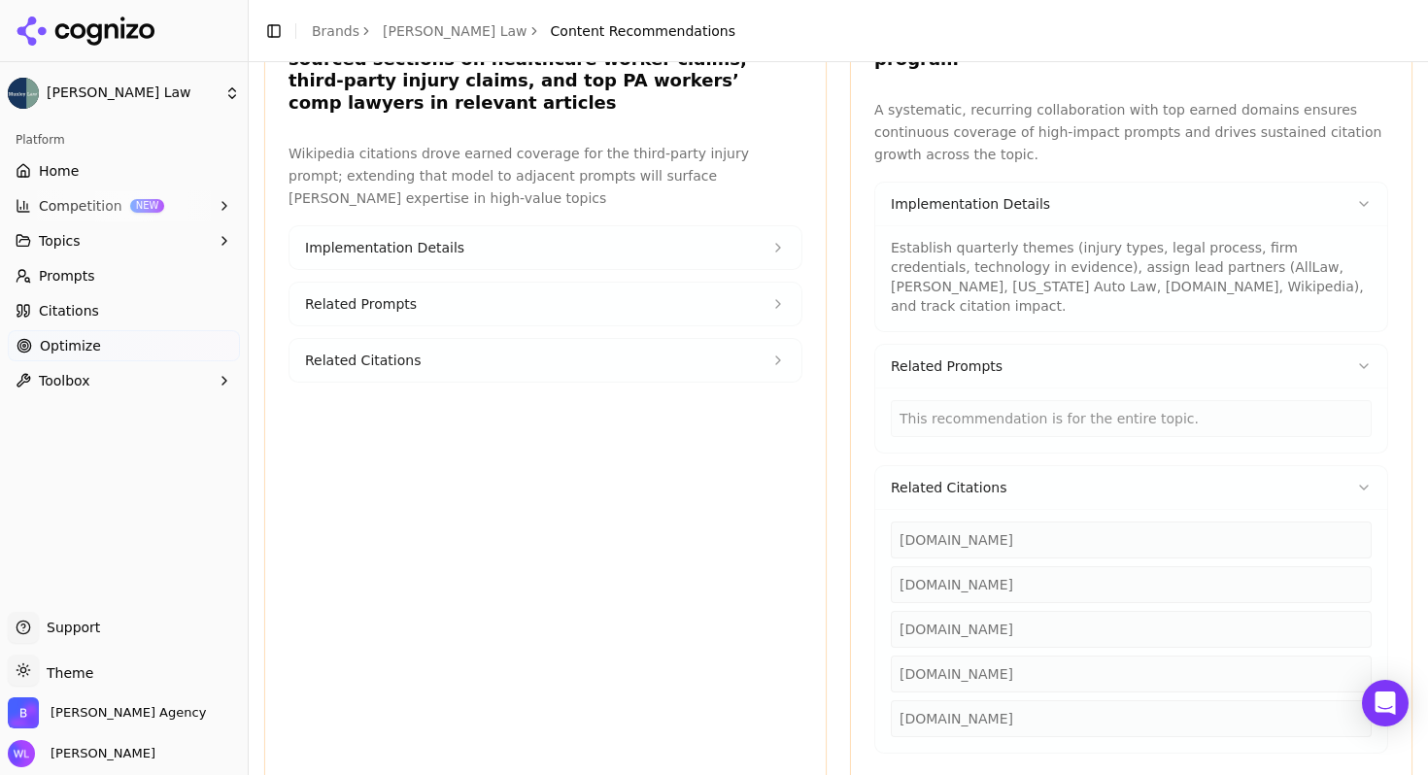
scroll to position [815, 0]
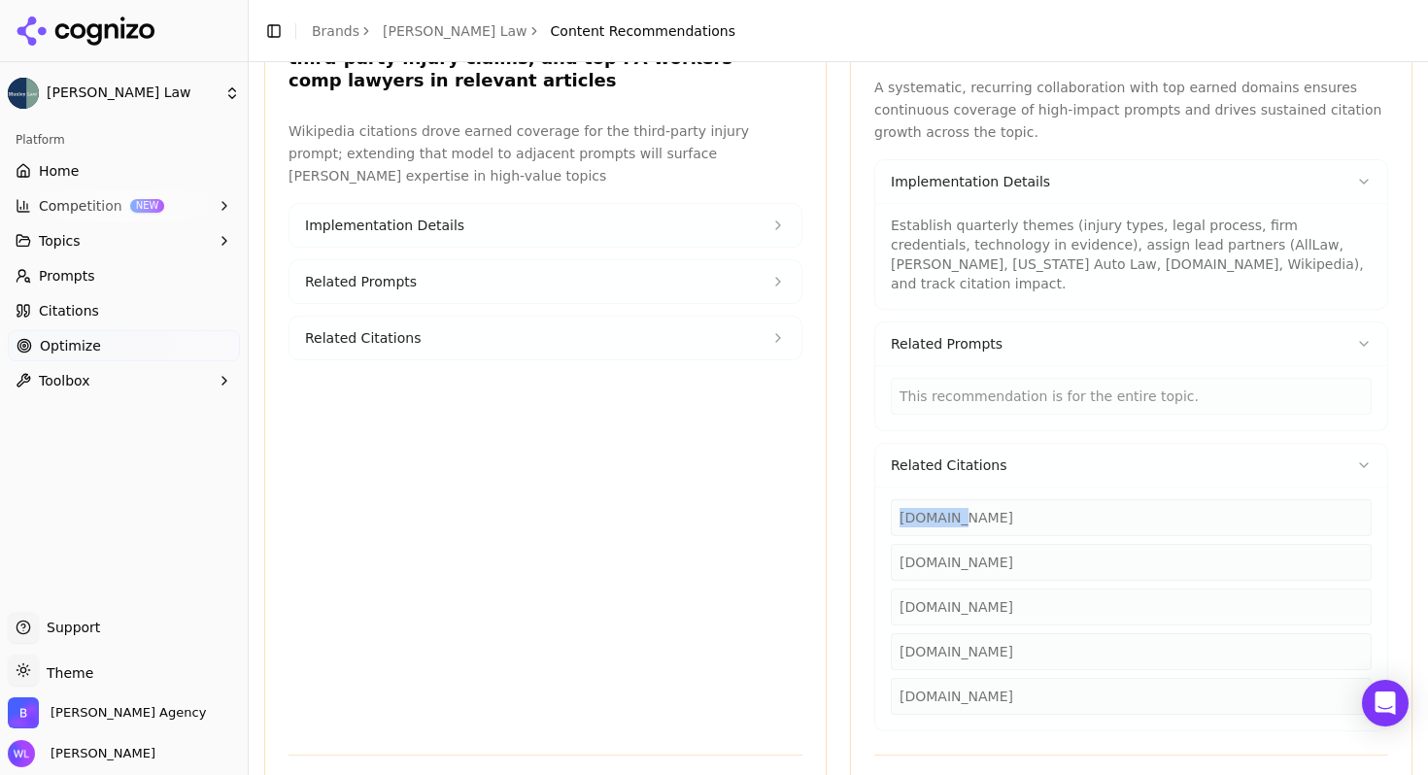
click at [938, 499] on div "[DOMAIN_NAME]" at bounding box center [1131, 517] width 481 height 37
click at [957, 499] on div "[DOMAIN_NAME]" at bounding box center [1131, 517] width 481 height 37
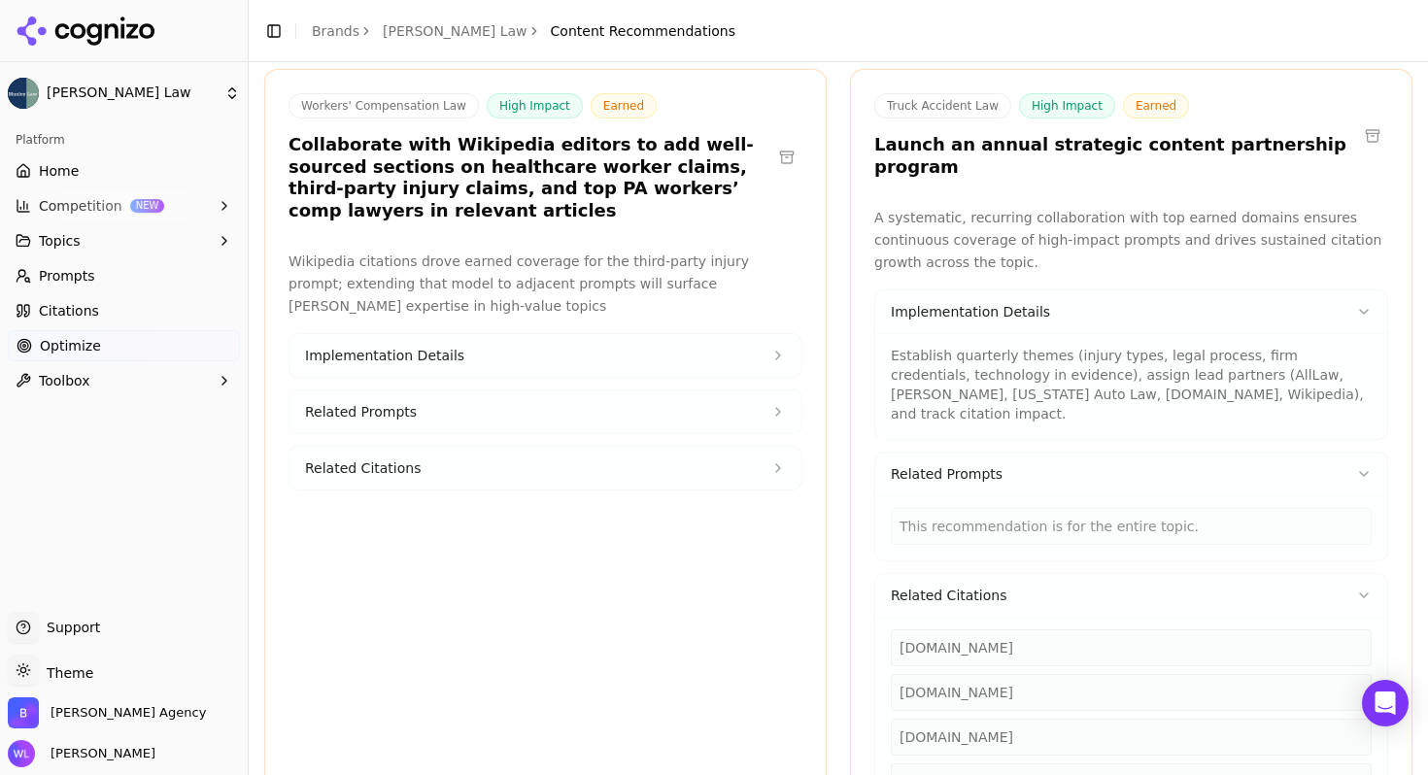
scroll to position [769, 0]
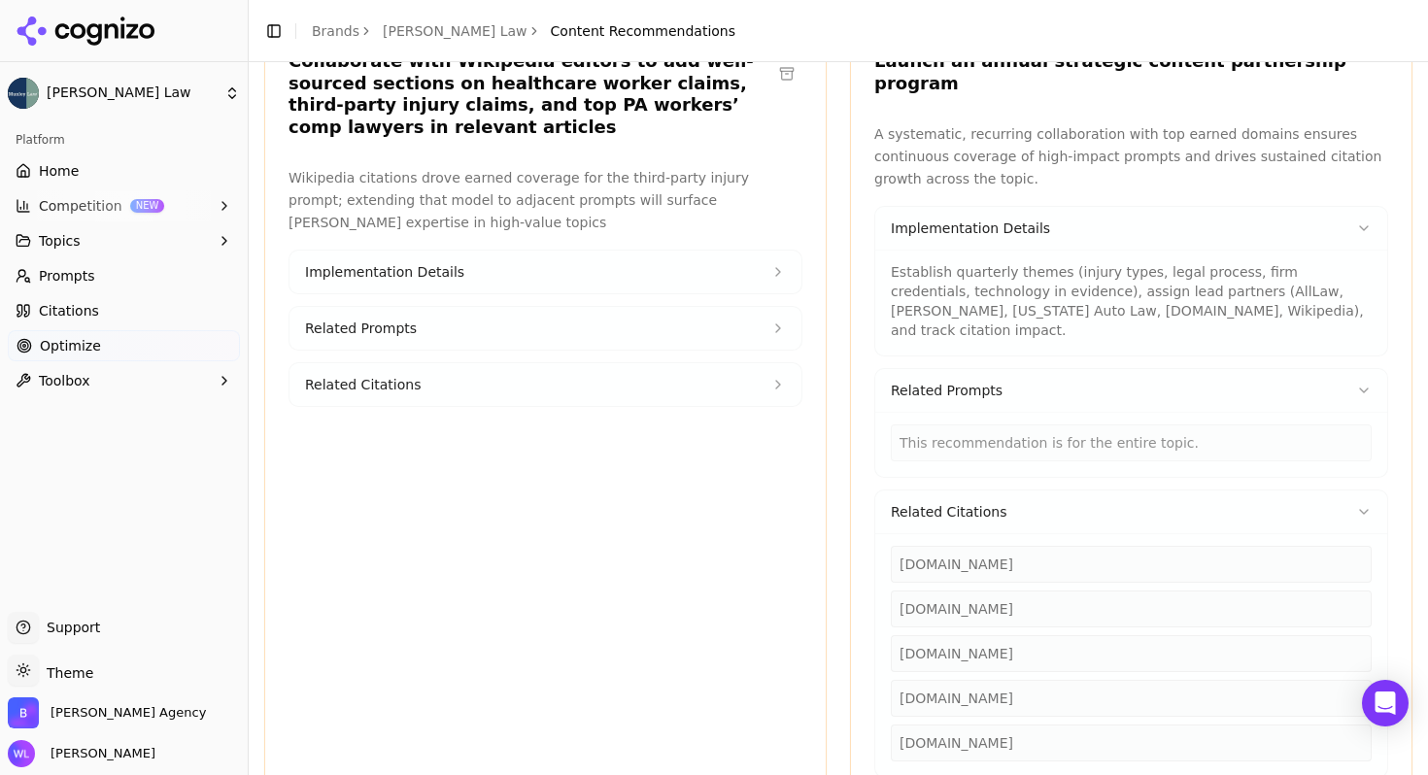
click at [1003, 635] on div "[DOMAIN_NAME]" at bounding box center [1131, 653] width 481 height 37
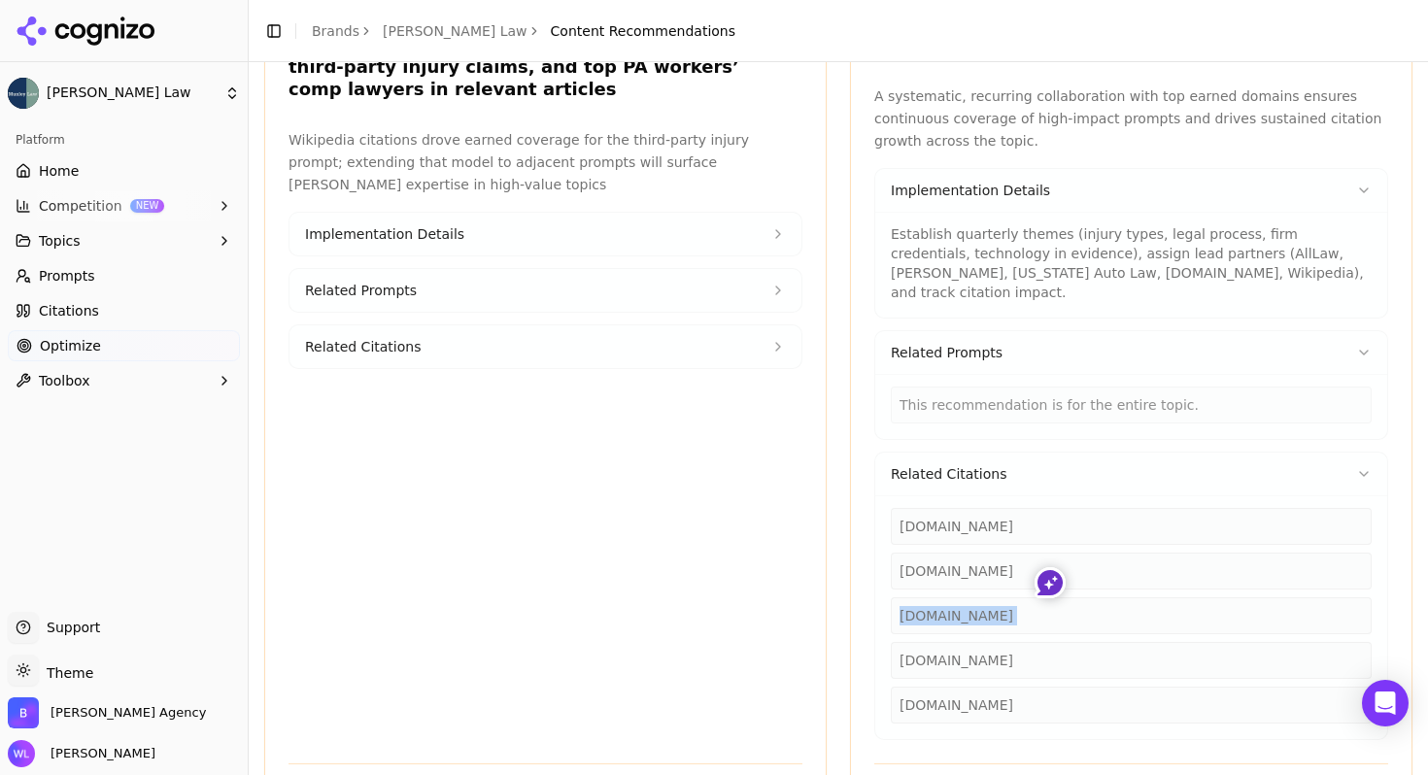
scroll to position [808, 0]
click at [1216, 233] on p "Establish quarterly themes (injury types, legal process, firm credentials, tech…" at bounding box center [1131, 262] width 481 height 78
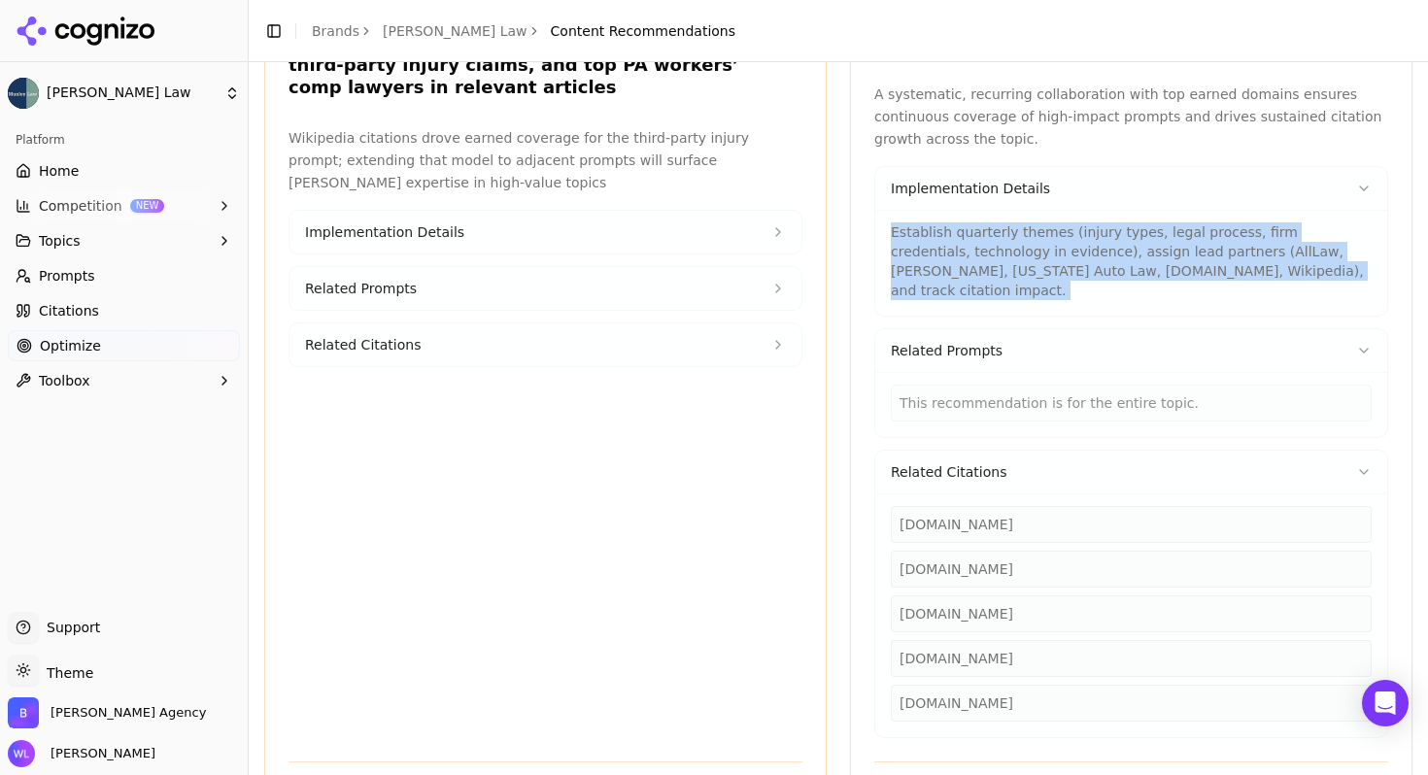
click at [1216, 233] on p "Establish quarterly themes (injury types, legal process, firm credentials, tech…" at bounding box center [1131, 262] width 481 height 78
click at [1204, 238] on div "Establish quarterly themes (injury types, legal process, firm credentials, tech…" at bounding box center [1131, 263] width 512 height 106
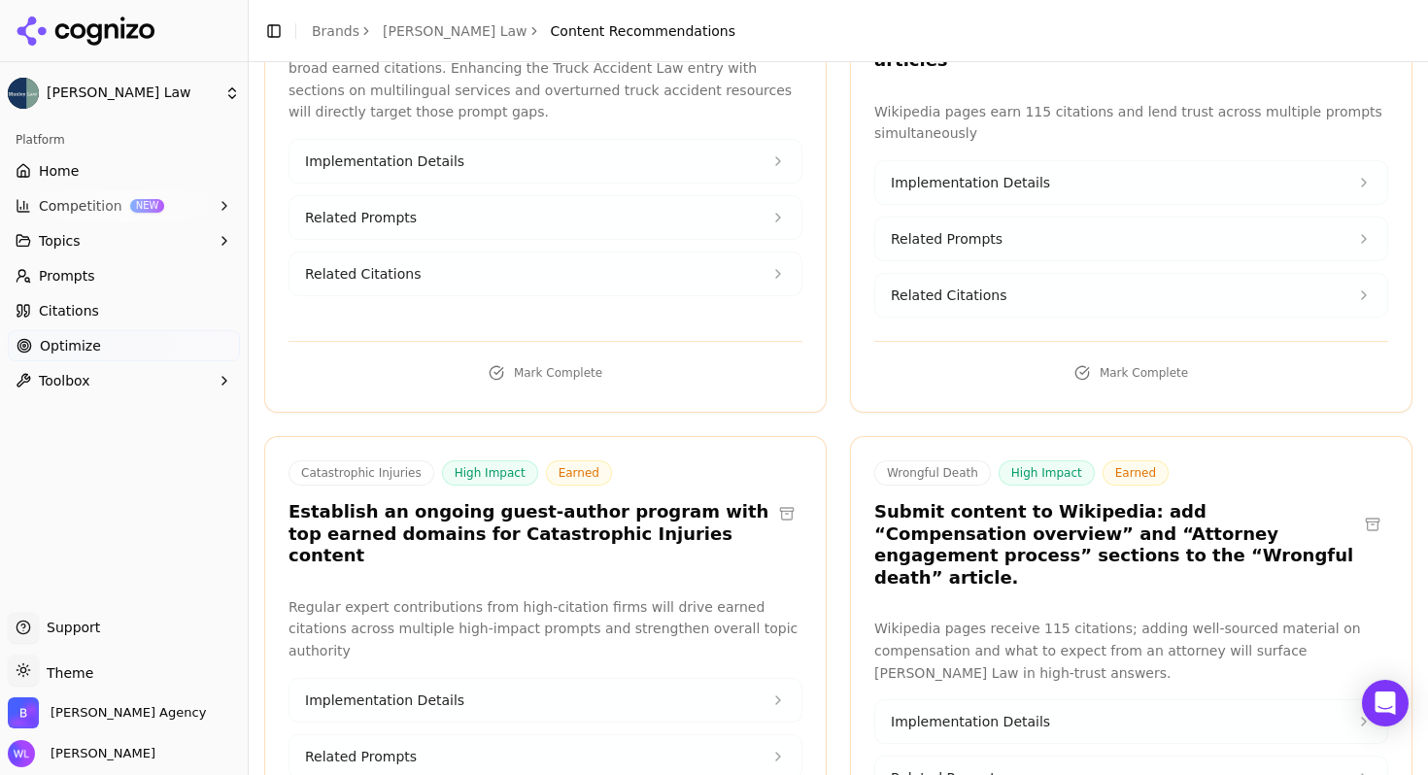
scroll to position [1752, 0]
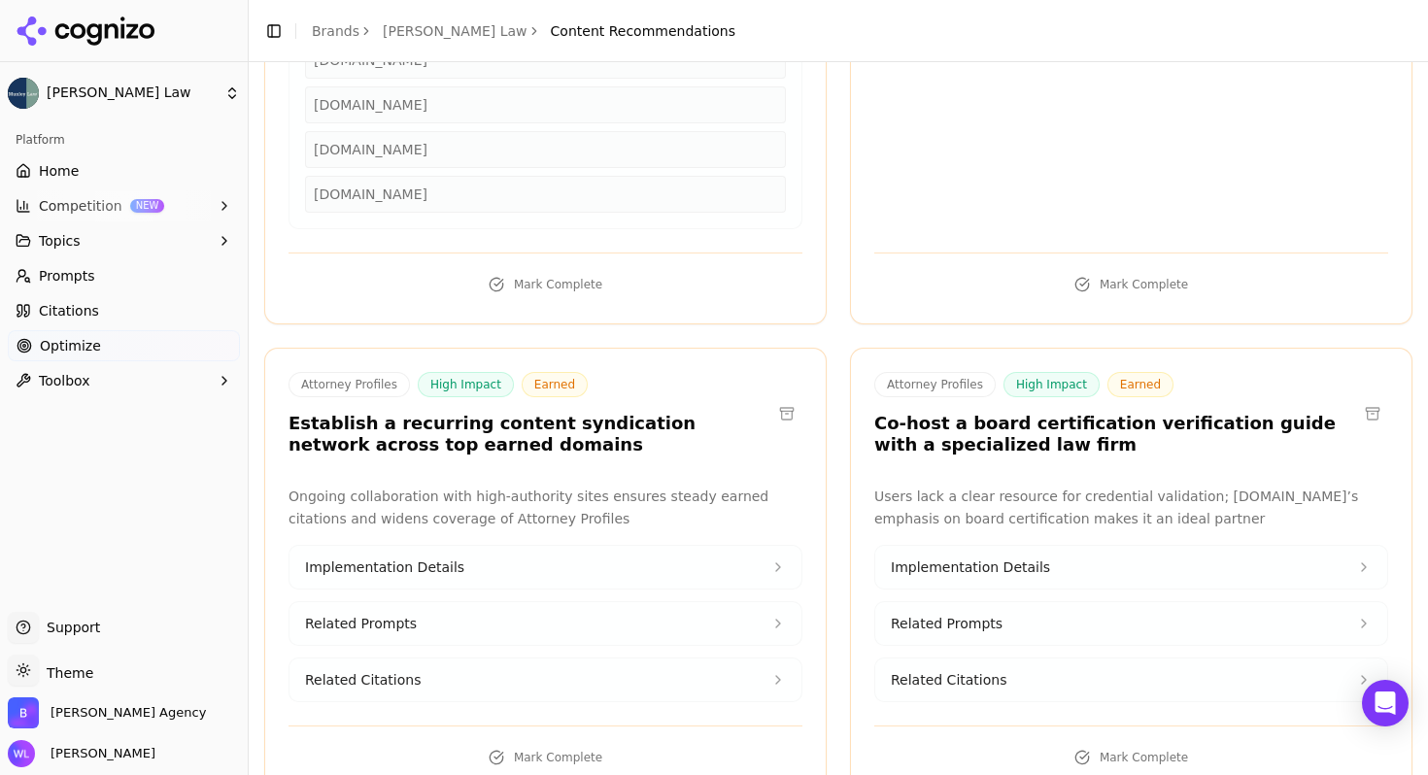
scroll to position [2603, 0]
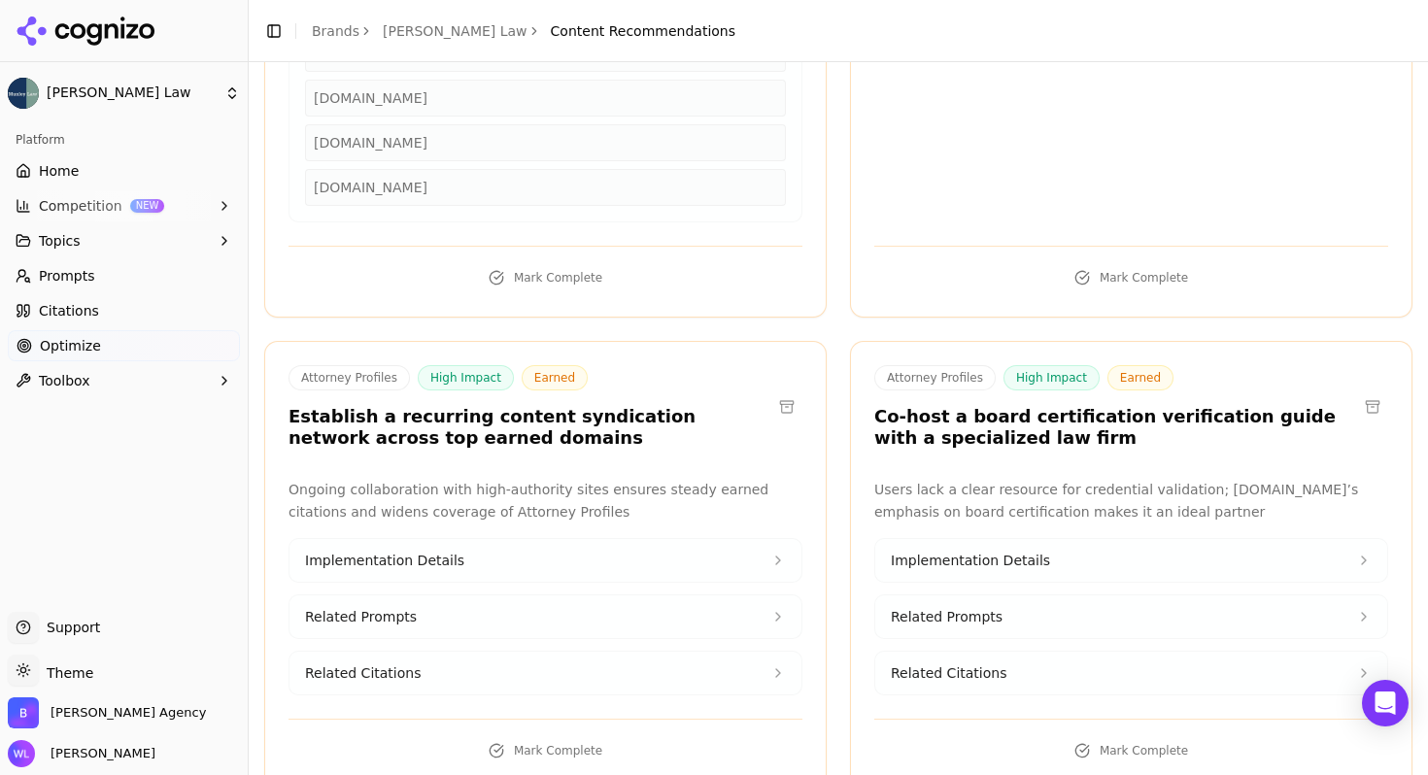
click at [761, 652] on button "Related Citations" at bounding box center [546, 673] width 512 height 43
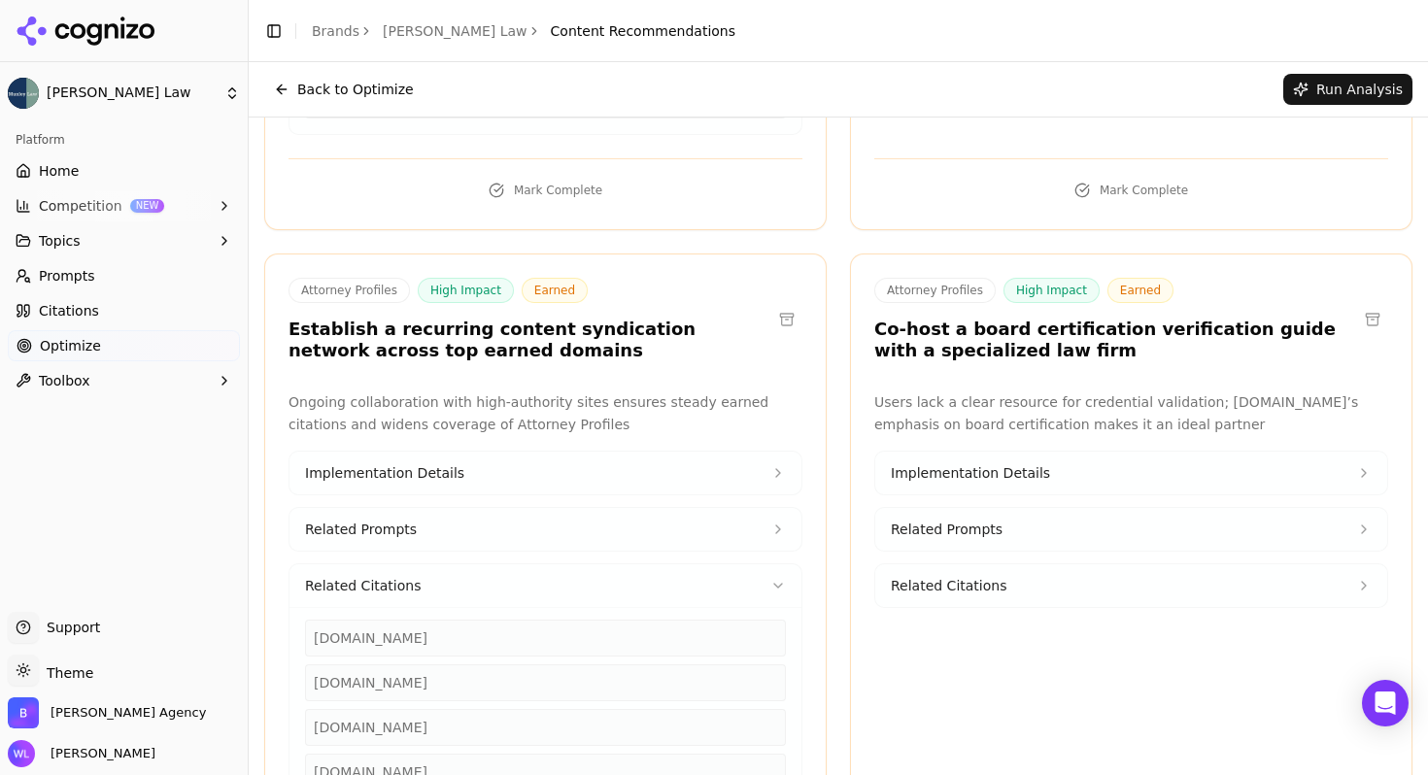
scroll to position [2689, 0]
click at [1302, 510] on button "Related Prompts" at bounding box center [1131, 531] width 512 height 43
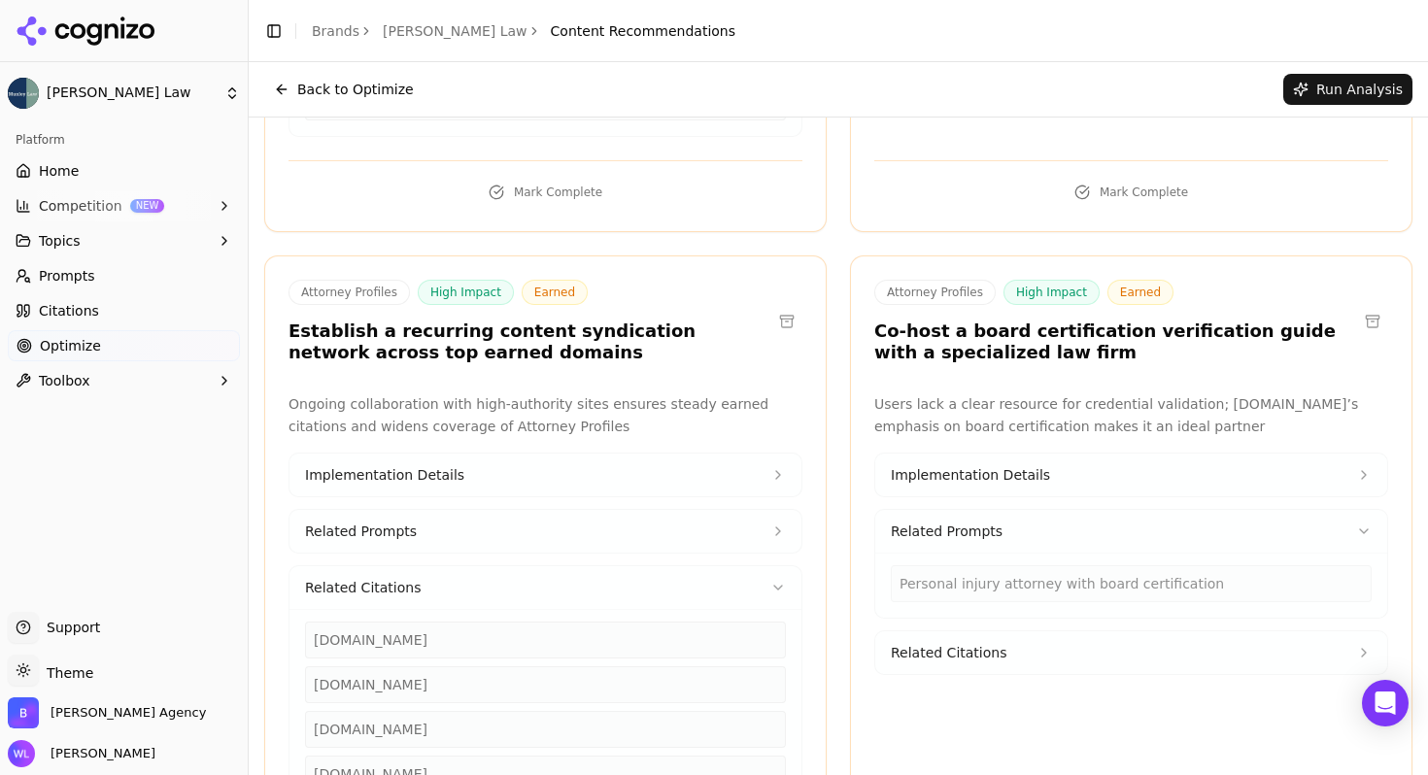
click at [1279, 632] on button "Related Citations" at bounding box center [1131, 653] width 512 height 43
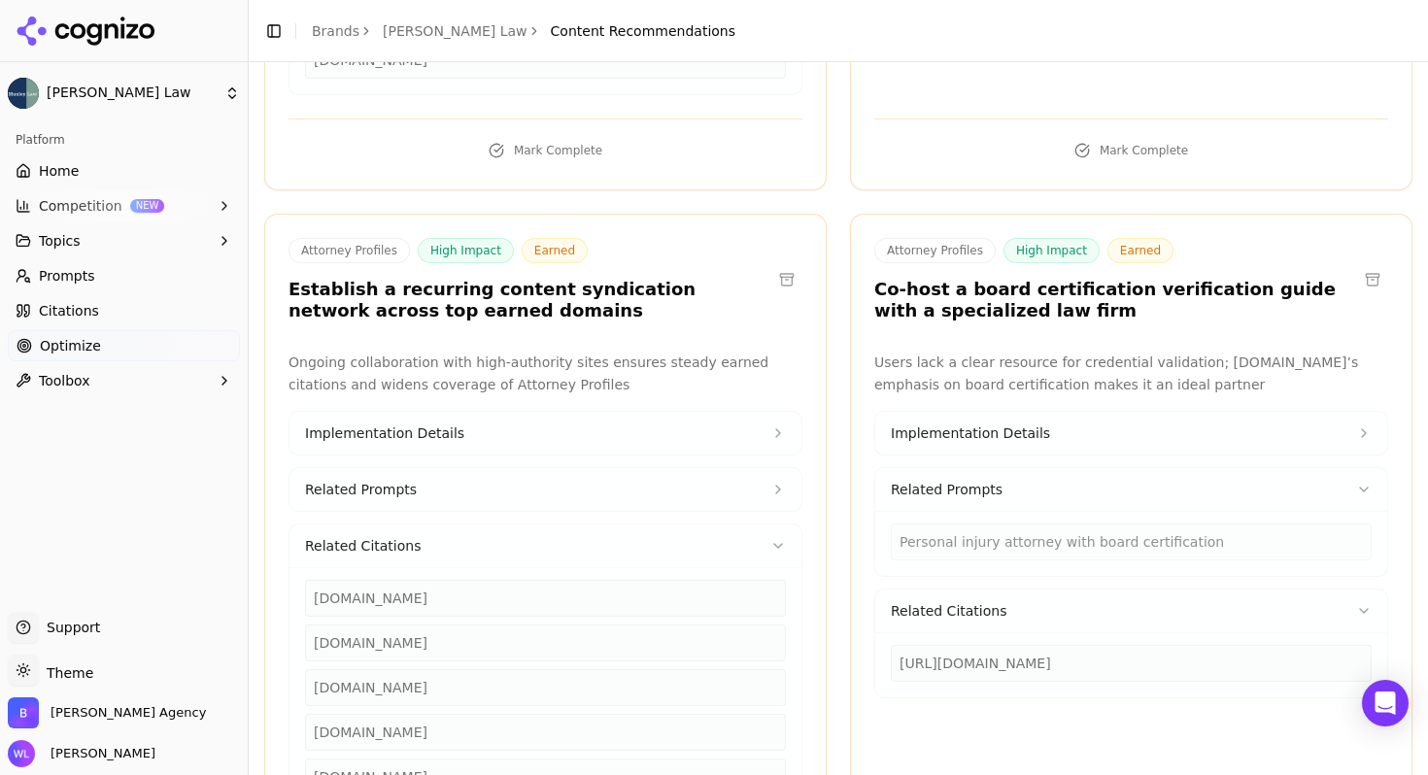
scroll to position [2728, 0]
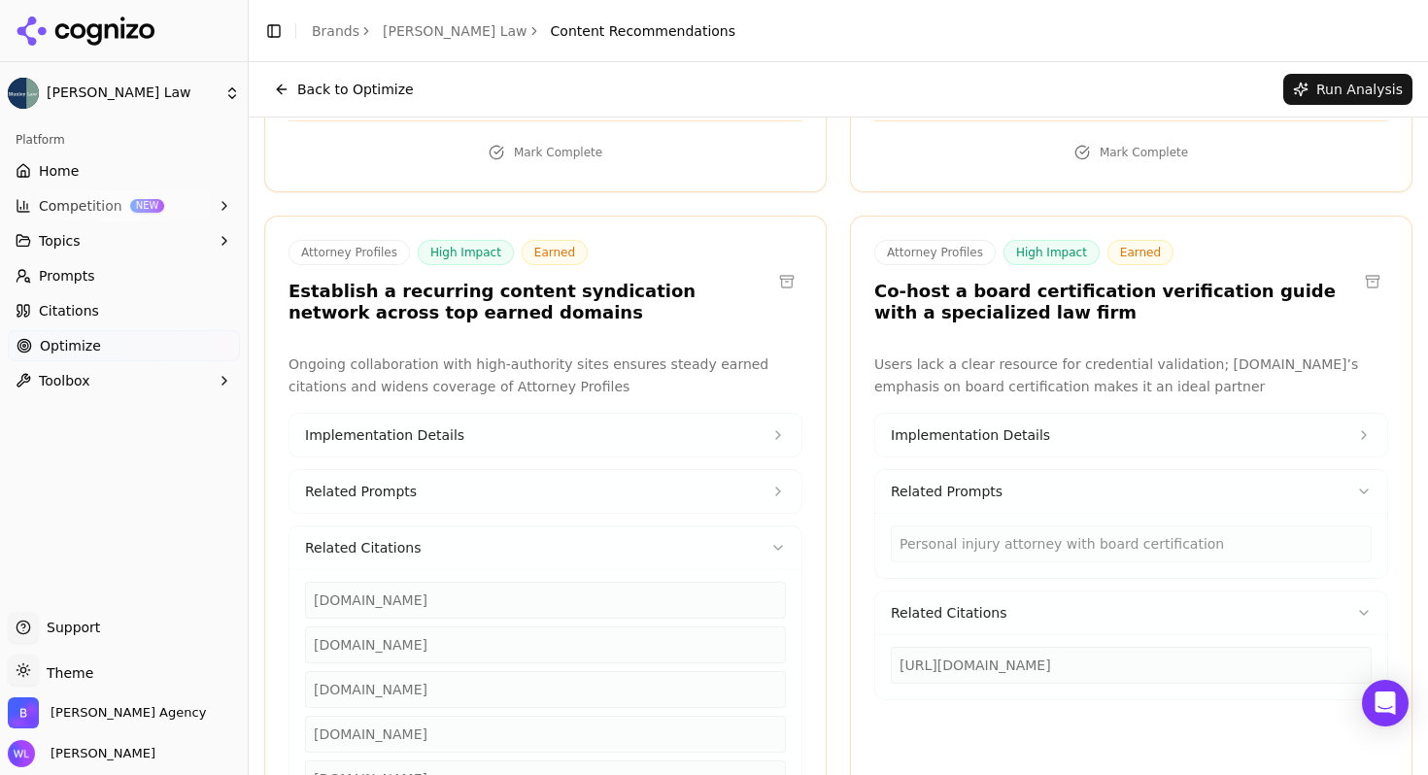
click at [1294, 414] on button "Implementation Details" at bounding box center [1131, 435] width 512 height 43
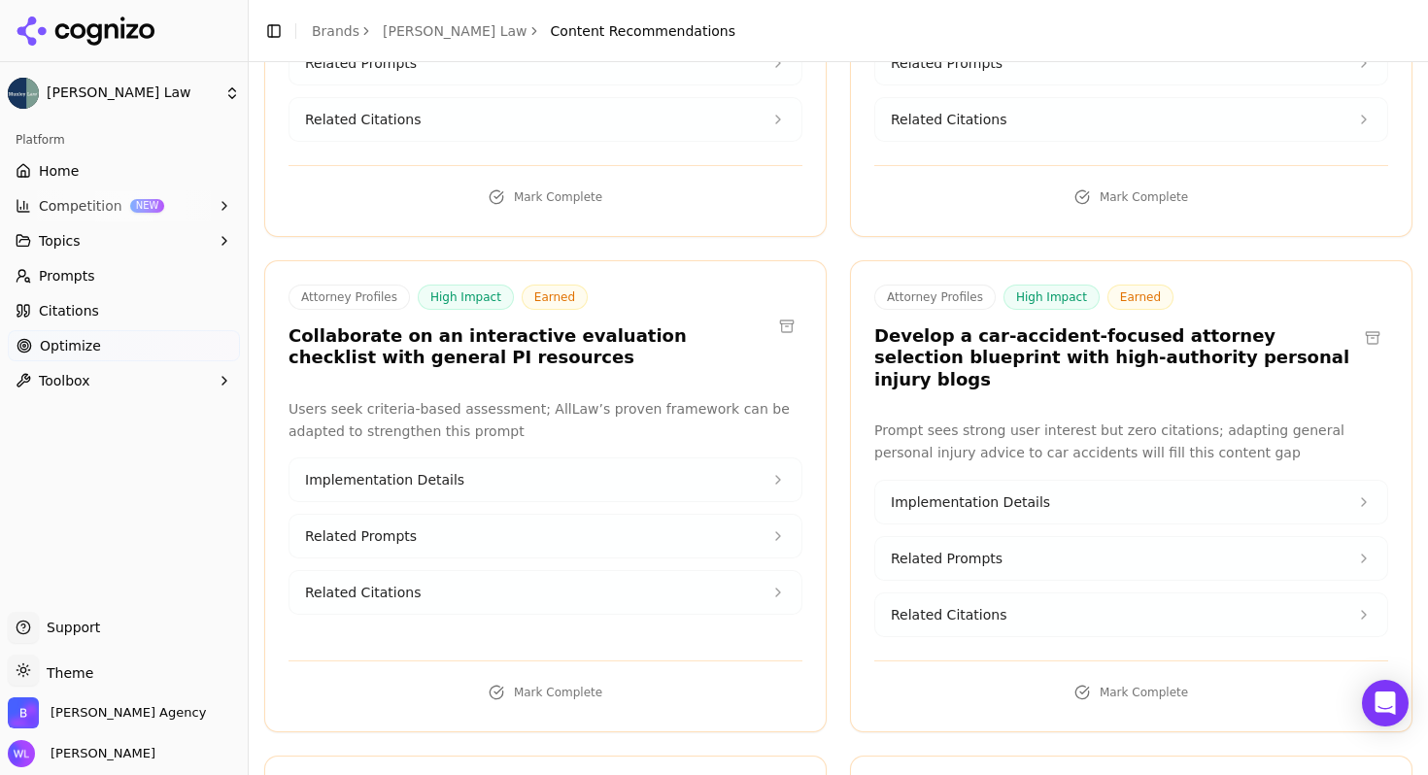
scroll to position [3876, 0]
click at [745, 458] on button "Implementation Details" at bounding box center [546, 479] width 512 height 43
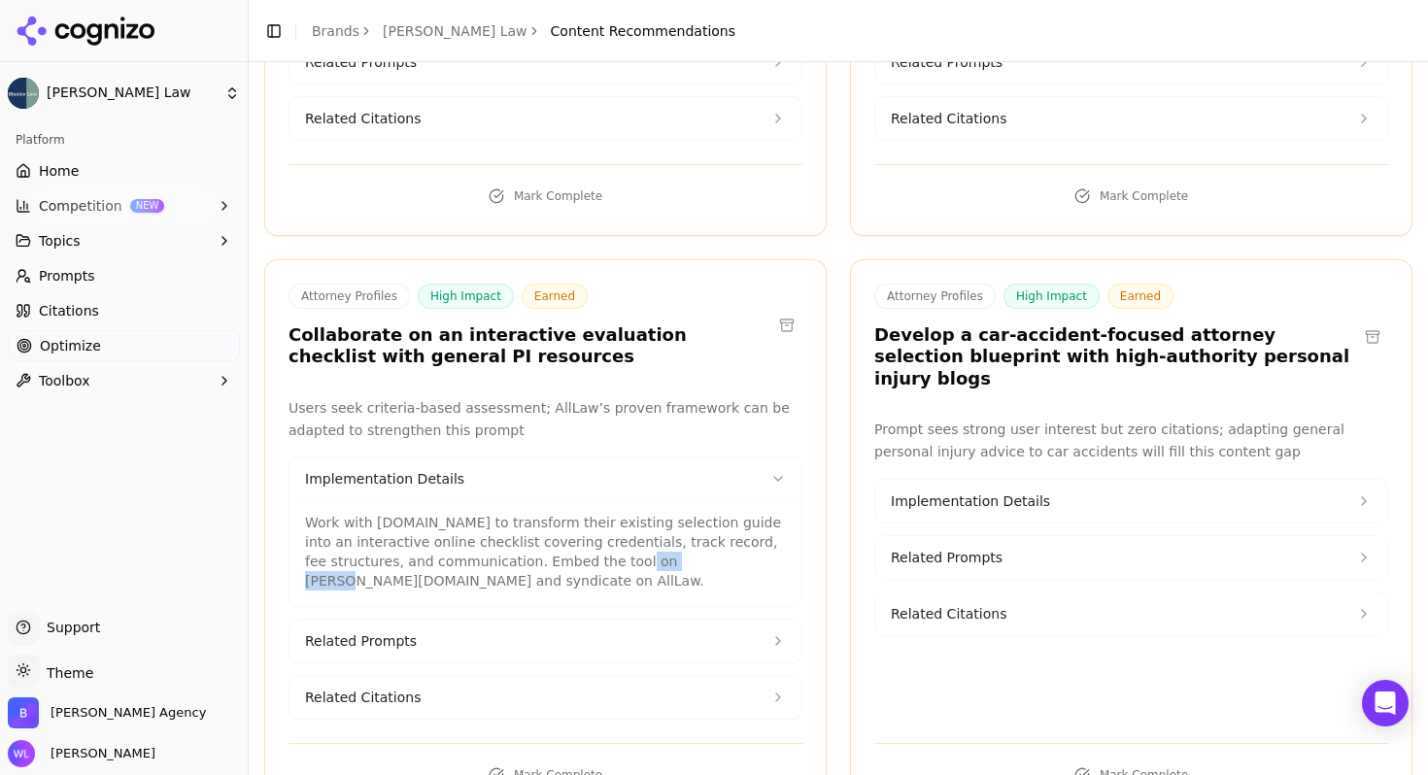
drag, startPoint x: 695, startPoint y: 439, endPoint x: 622, endPoint y: 431, distance: 73.3
click at [621, 513] on p "Work with [DOMAIN_NAME] to transform their existing selection guide into an int…" at bounding box center [545, 552] width 481 height 78
click at [552, 513] on p "Work with [DOMAIN_NAME] to transform their existing selection guide into an int…" at bounding box center [545, 552] width 481 height 78
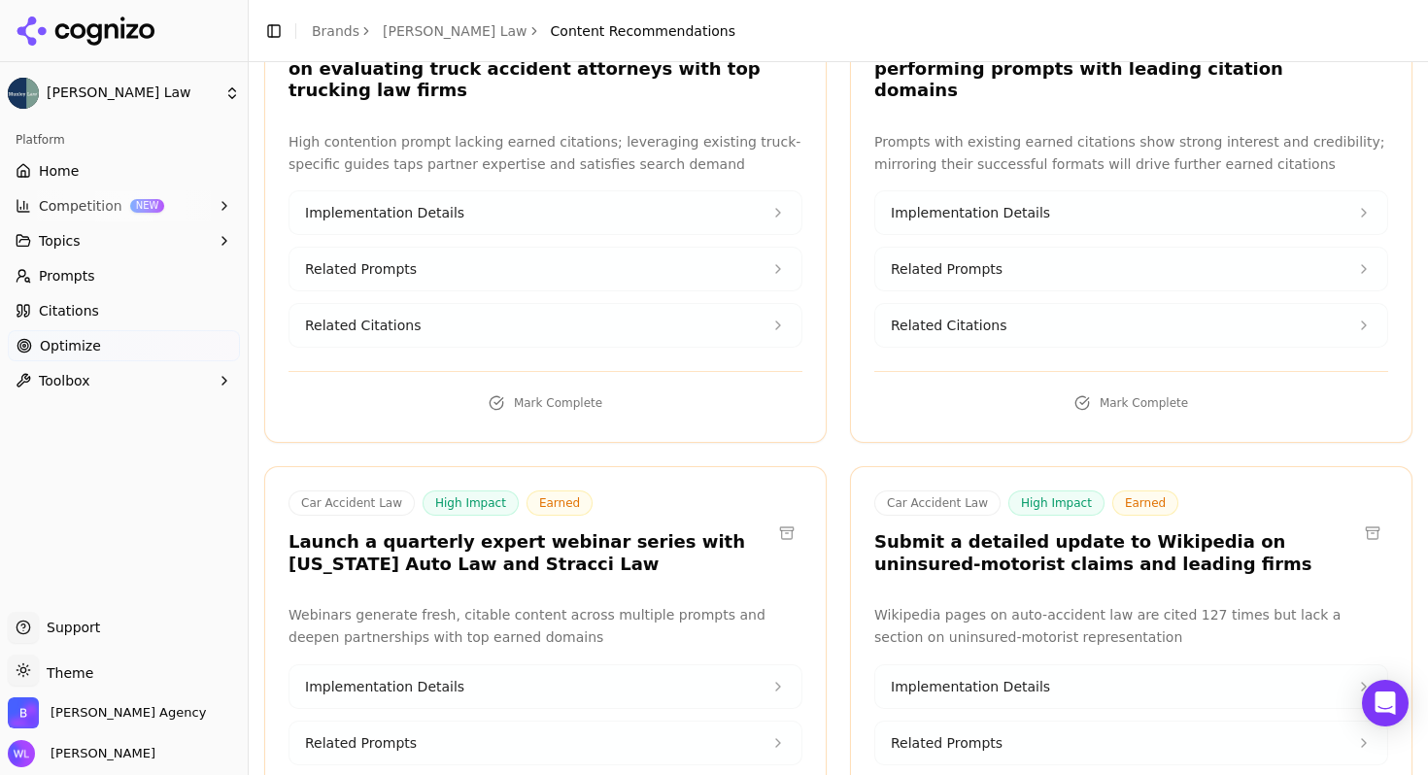
scroll to position [4746, 0]
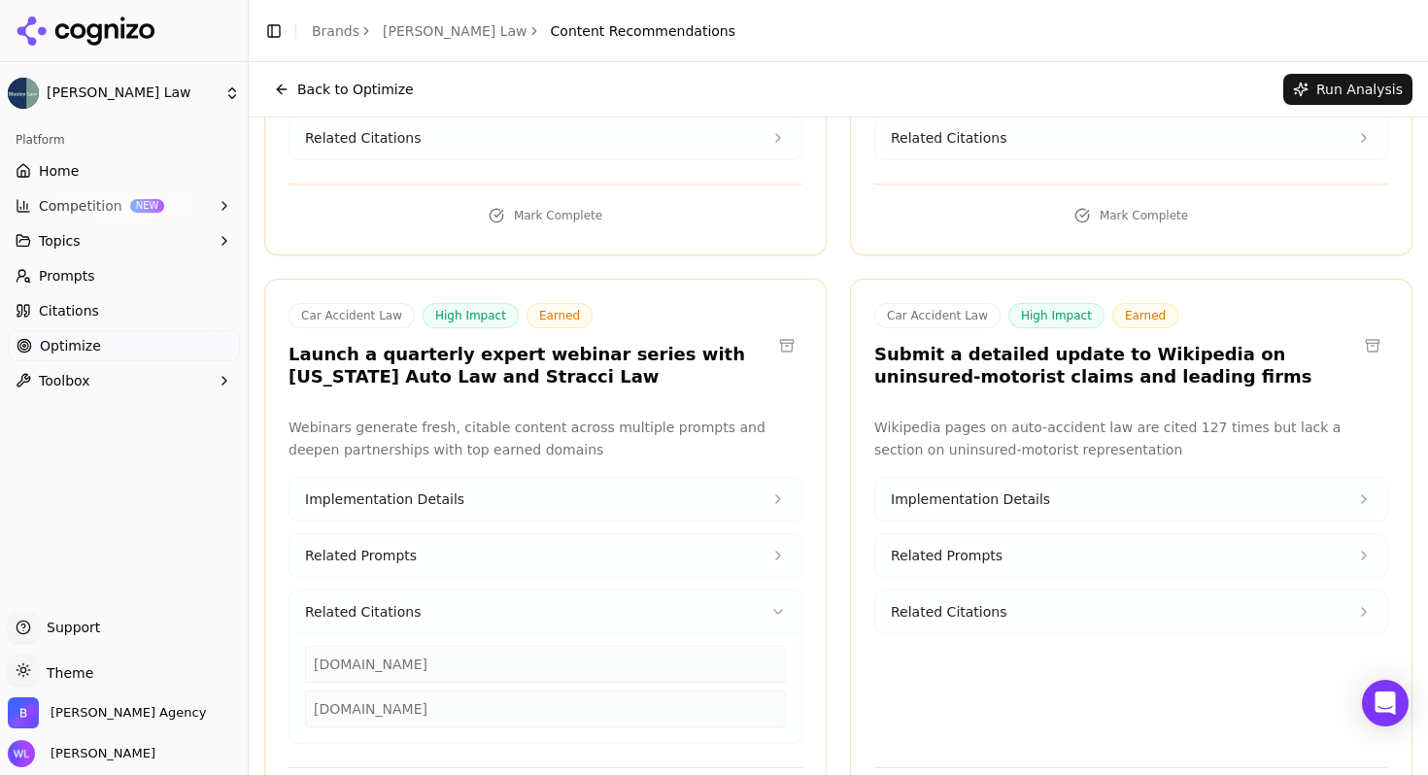
scroll to position [4927, 0]
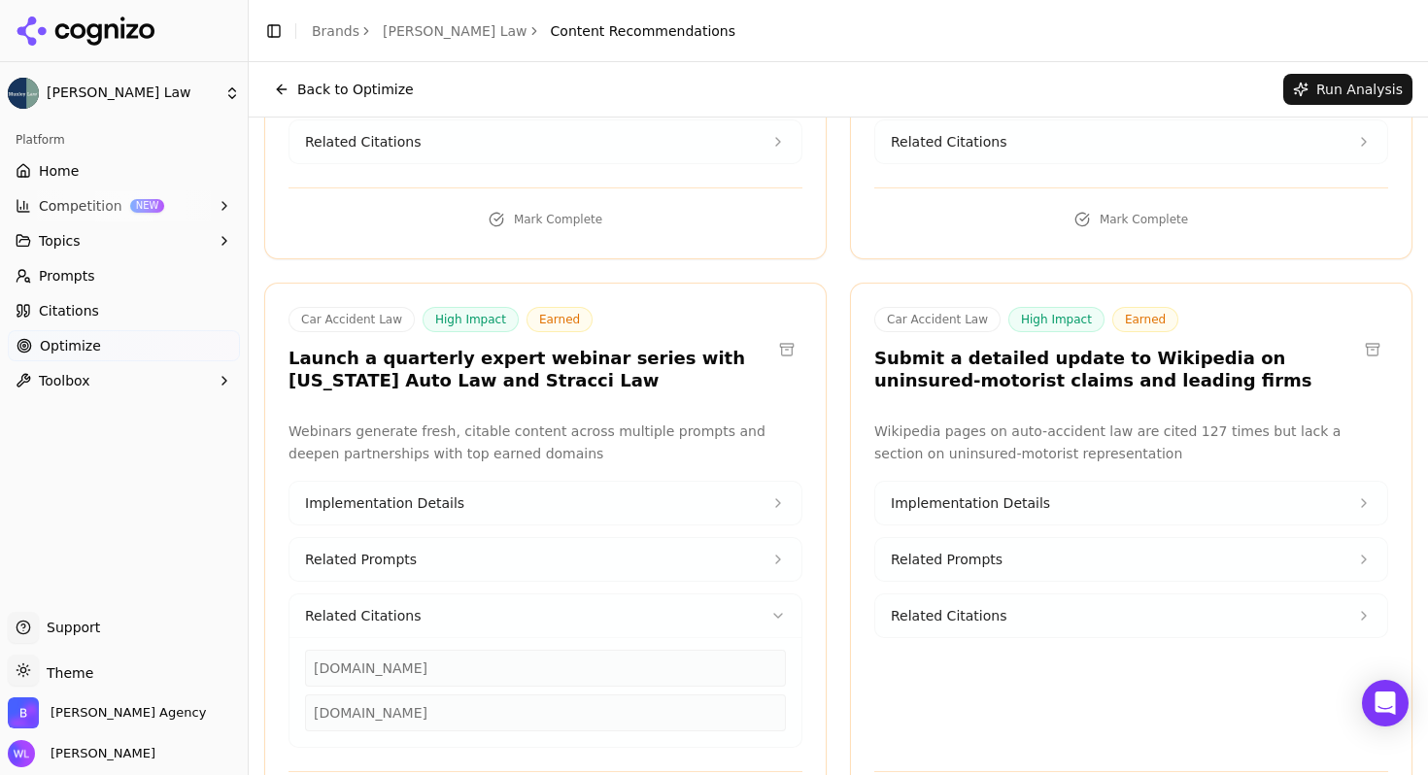
click at [448, 650] on div "[DOMAIN_NAME]" at bounding box center [545, 668] width 481 height 37
copy div "[DOMAIN_NAME]"
